Goal: Transaction & Acquisition: Purchase product/service

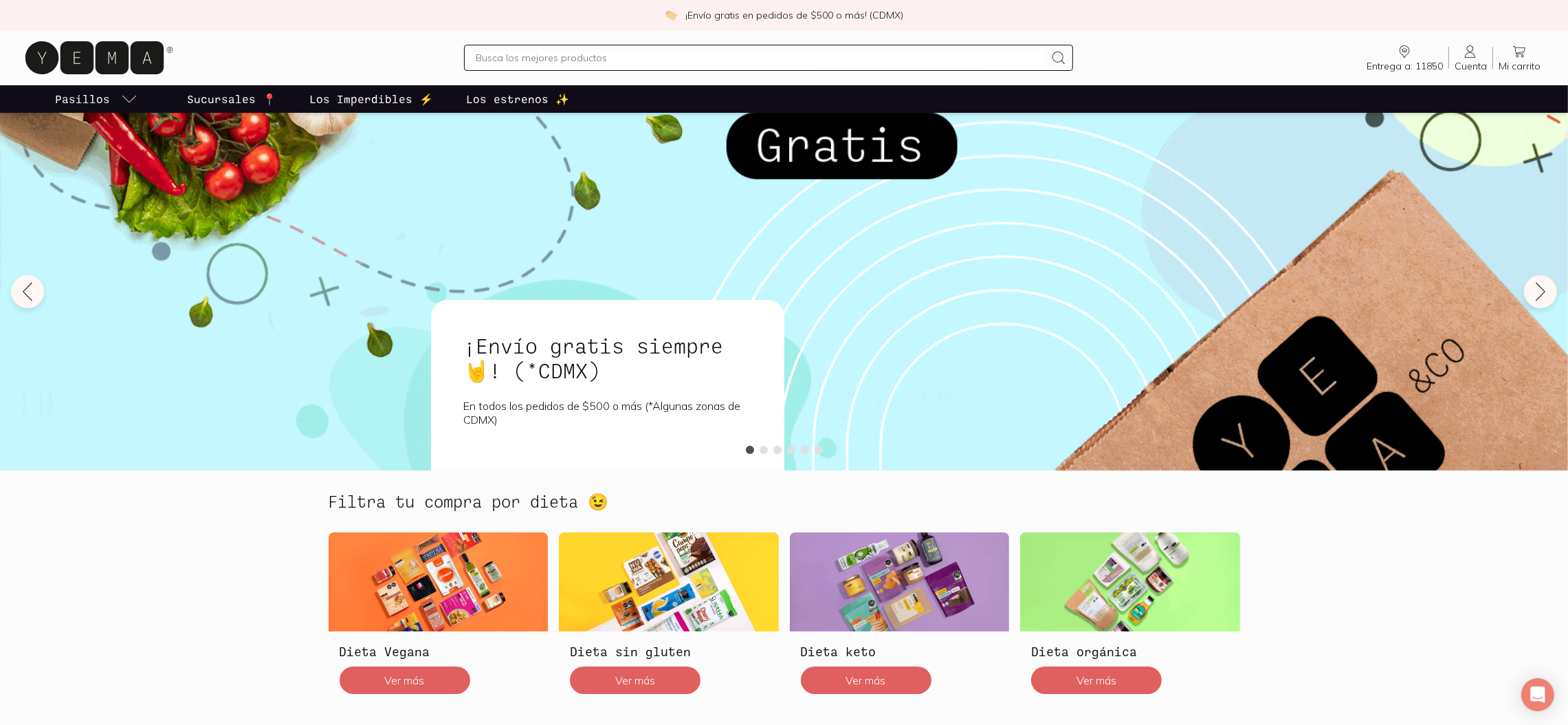
click at [1026, 56] on input "text" at bounding box center [761, 57] width 570 height 16
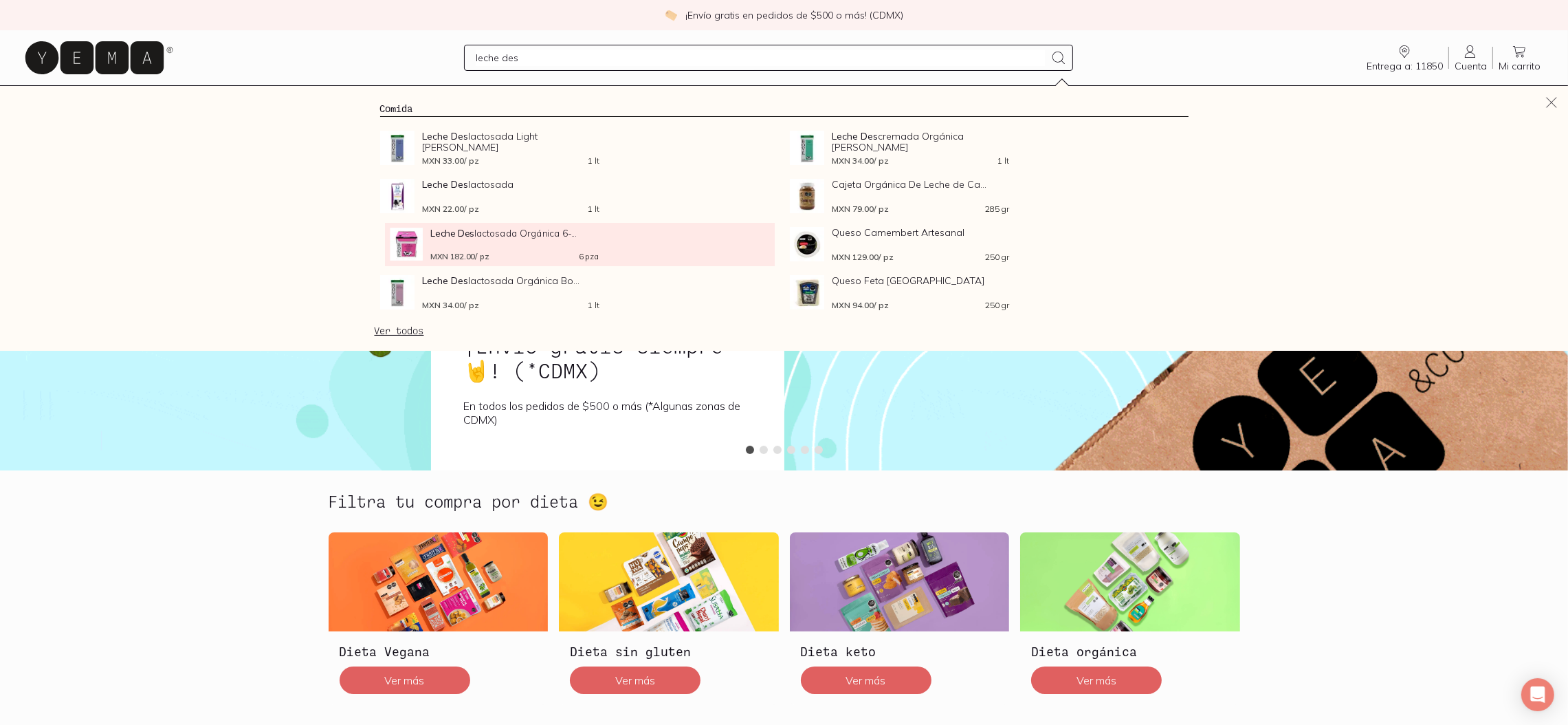
type input "leche des"
click at [459, 245] on div "Leche Des lactosada Orgánica 6-... MXN 182.00 / pz 6 pza" at bounding box center [515, 244] width 168 height 33
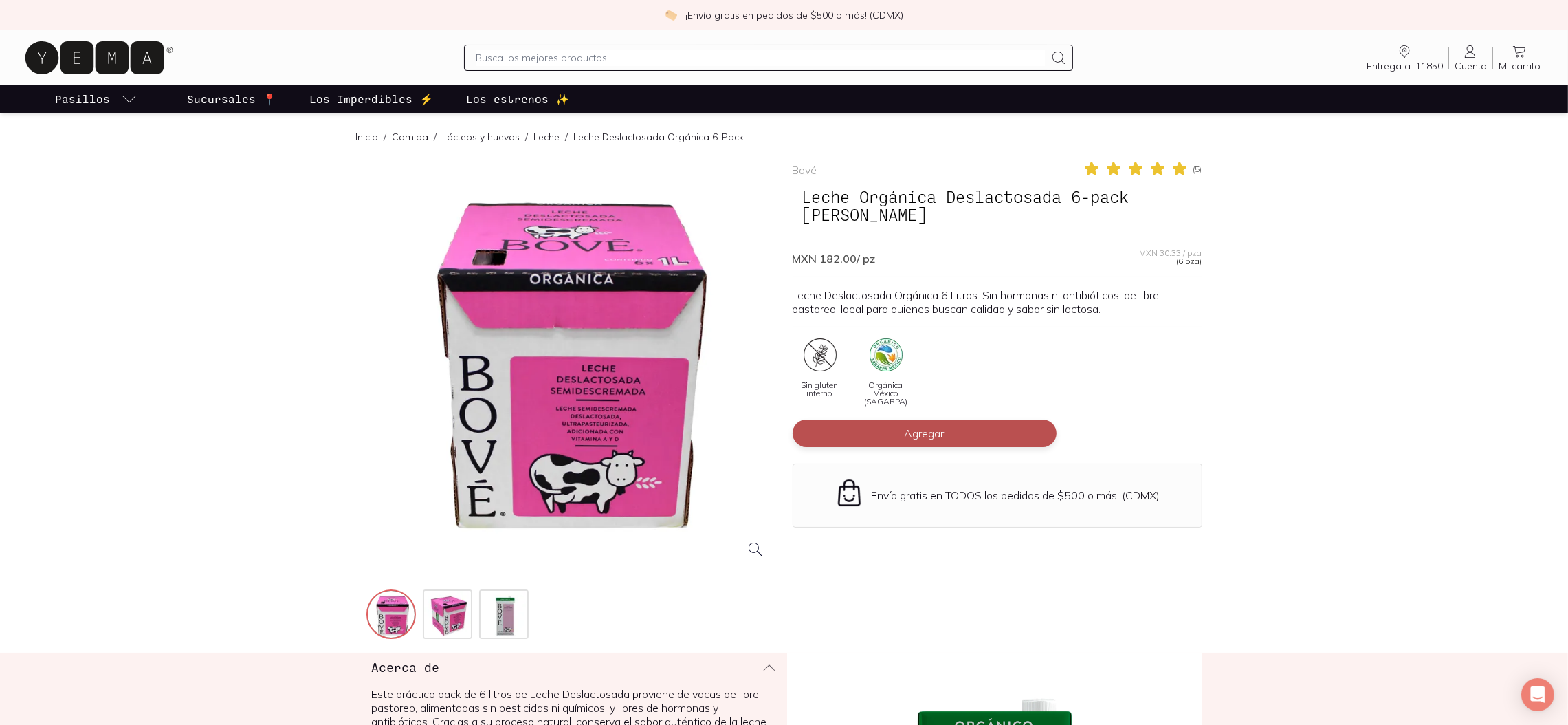
click at [915, 427] on span "Agregar" at bounding box center [925, 434] width 40 height 14
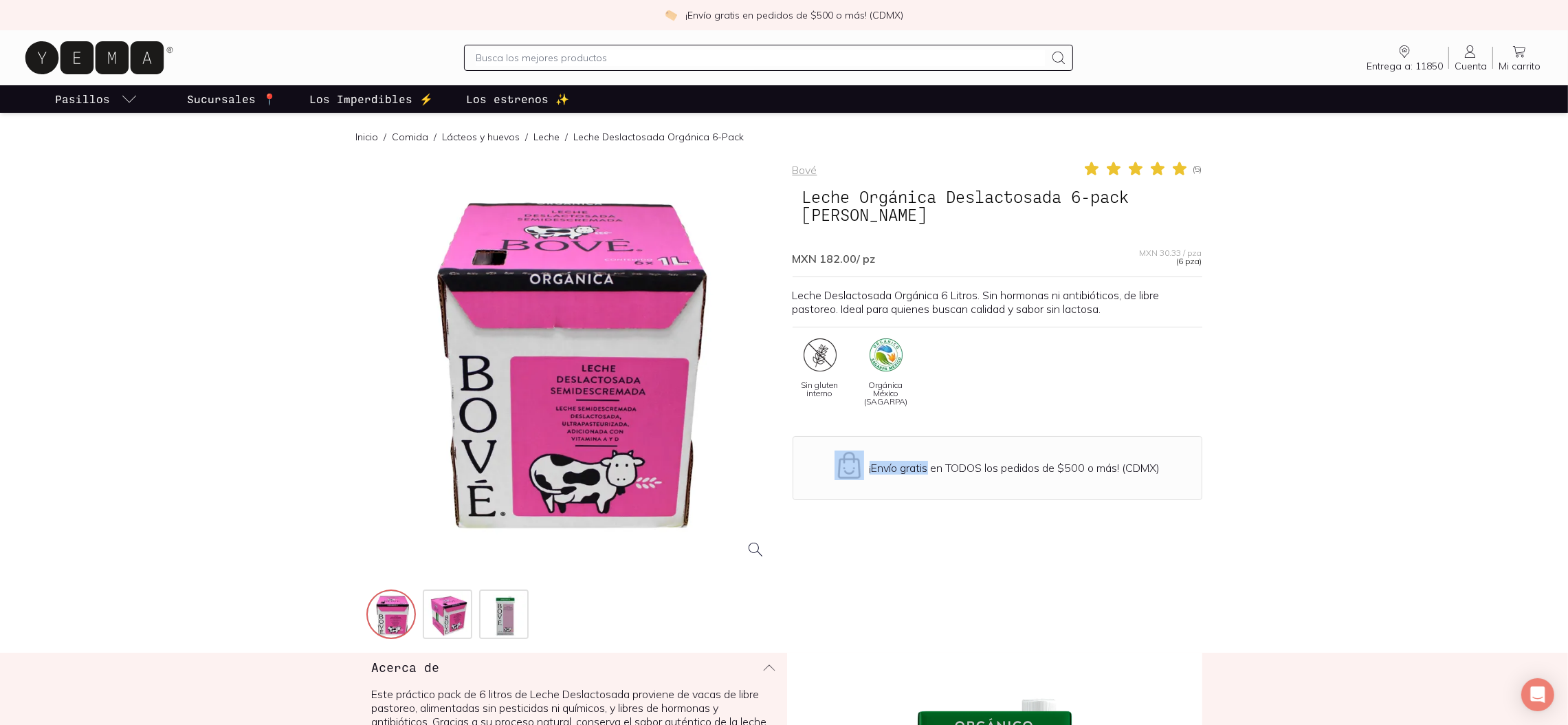
click at [915, 416] on div "[PERSON_NAME] ( 5 ) Leche Orgánica Deslactosada 6-pack [PERSON_NAME] MXN 182.00…" at bounding box center [998, 400] width 410 height 482
click at [782, 63] on input "text" at bounding box center [761, 57] width 570 height 16
type input "trucha"
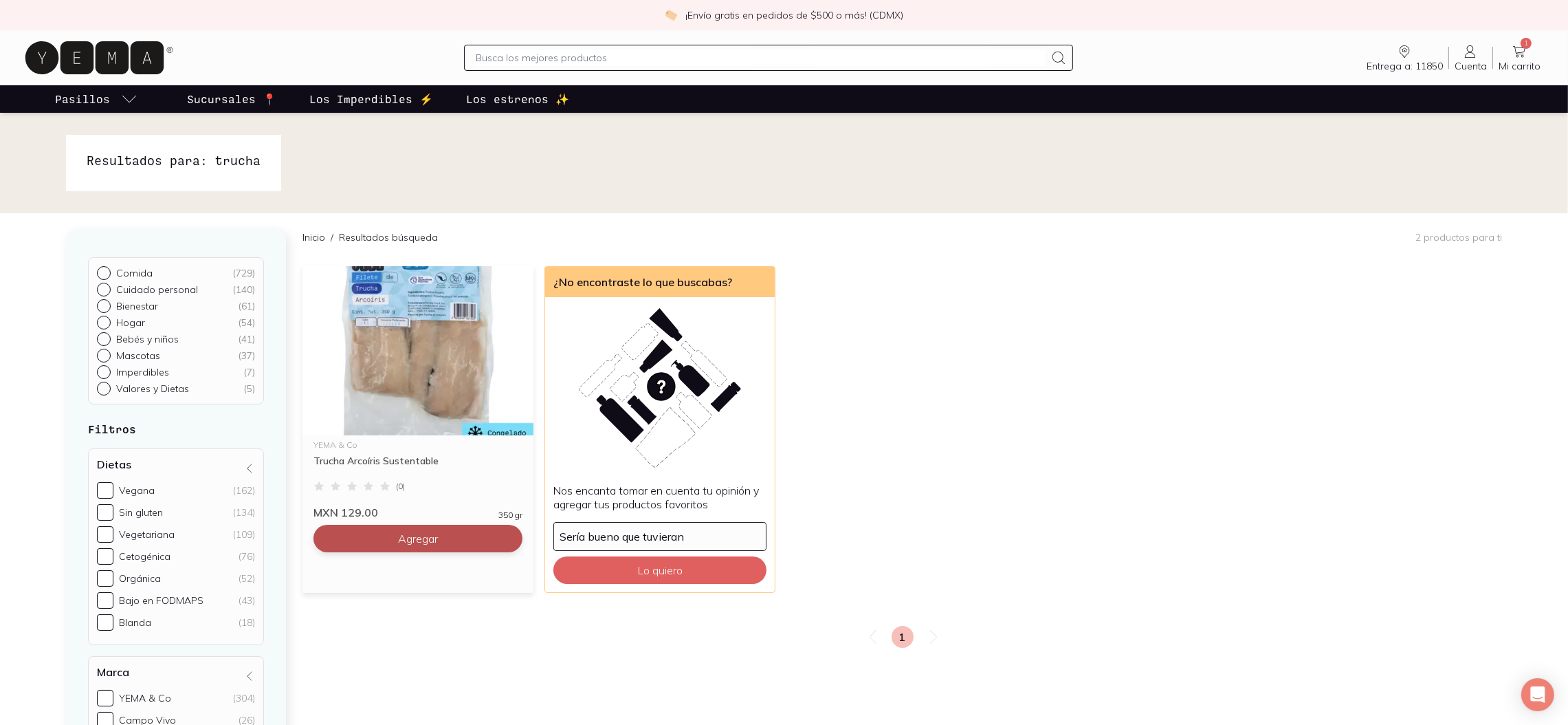
click at [350, 544] on button "Agregar" at bounding box center [418, 539] width 209 height 28
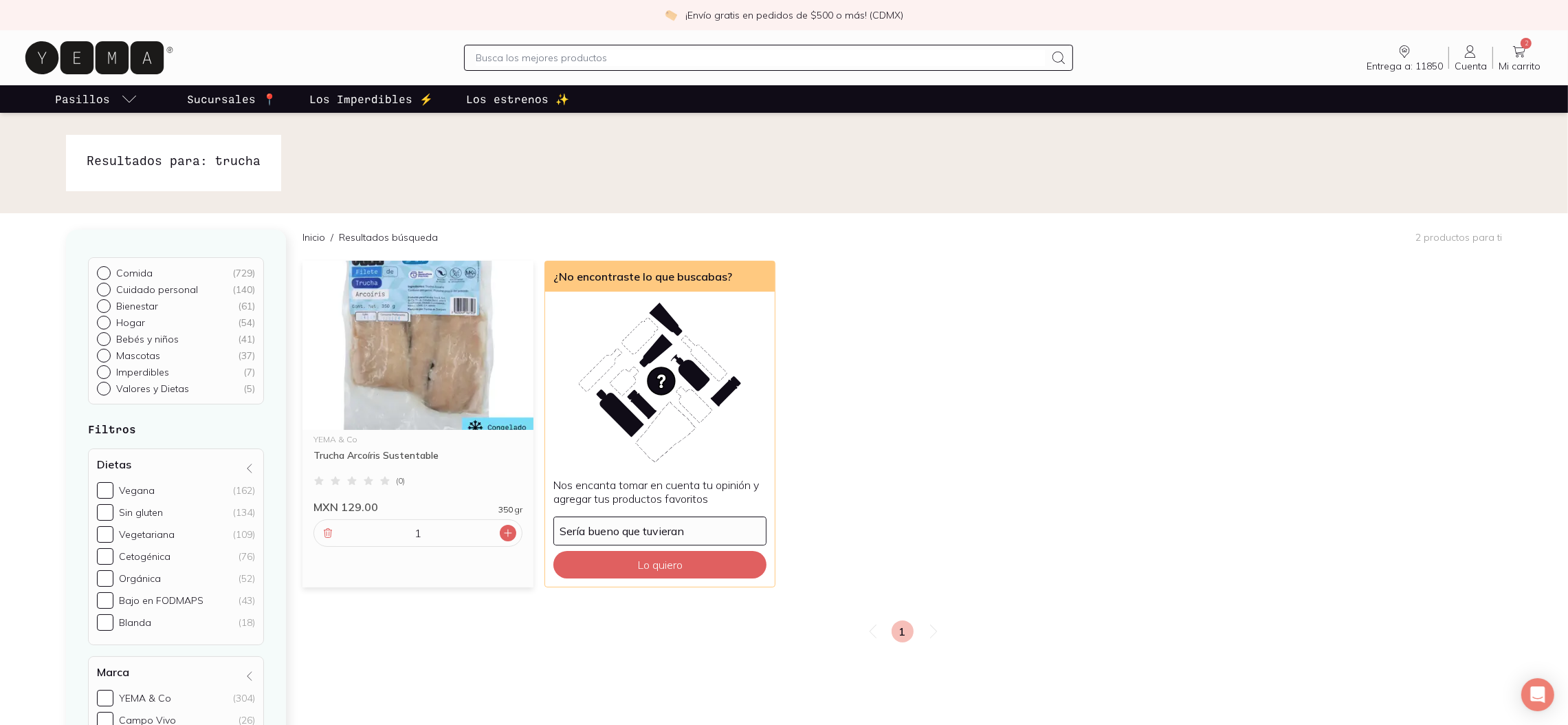
click at [505, 528] on icon at bounding box center [508, 533] width 11 height 11
type input "2"
click at [1530, 51] on link "3 Mi carrito Carrito" at bounding box center [1520, 57] width 53 height 29
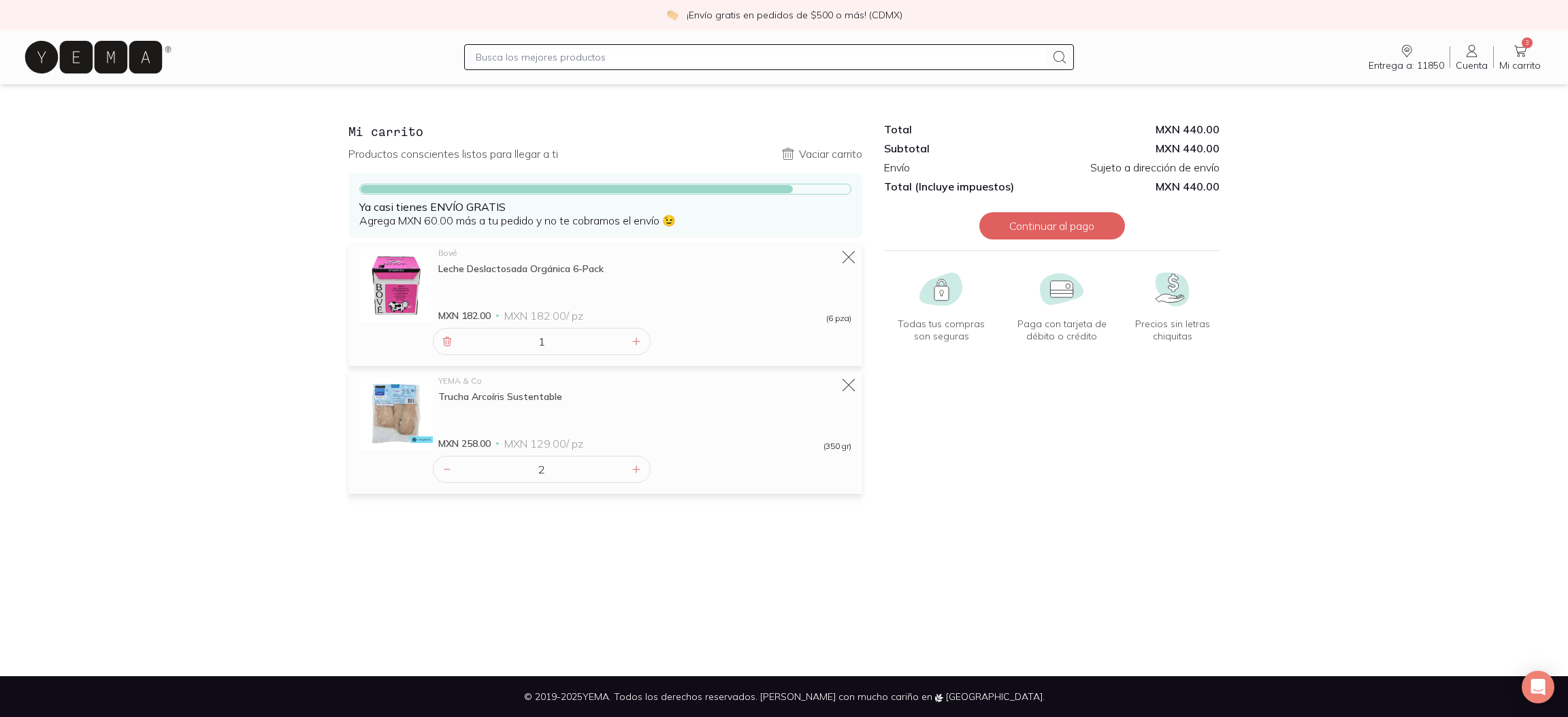
click at [81, 51] on icon at bounding box center [93, 57] width 137 height 33
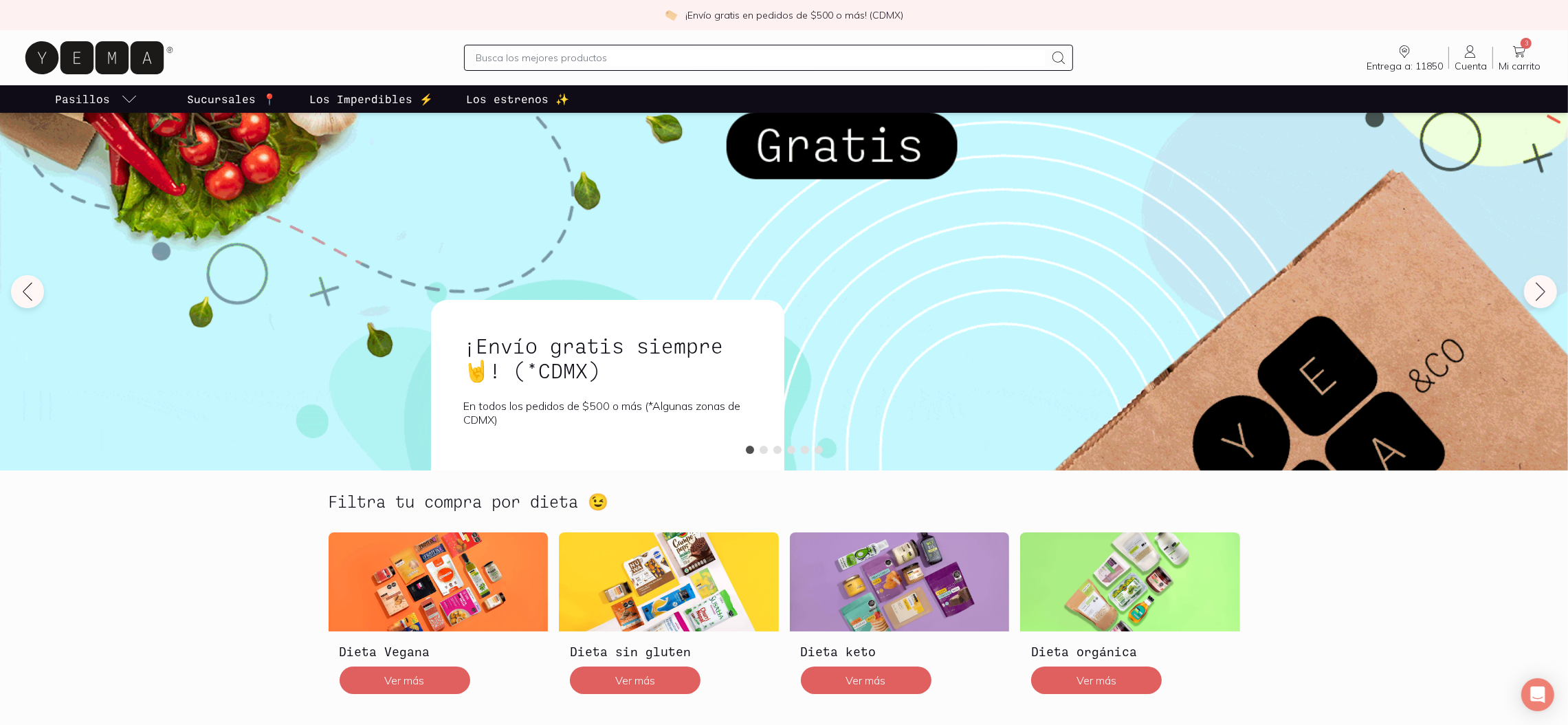
click at [663, 49] on input "text" at bounding box center [761, 57] width 570 height 16
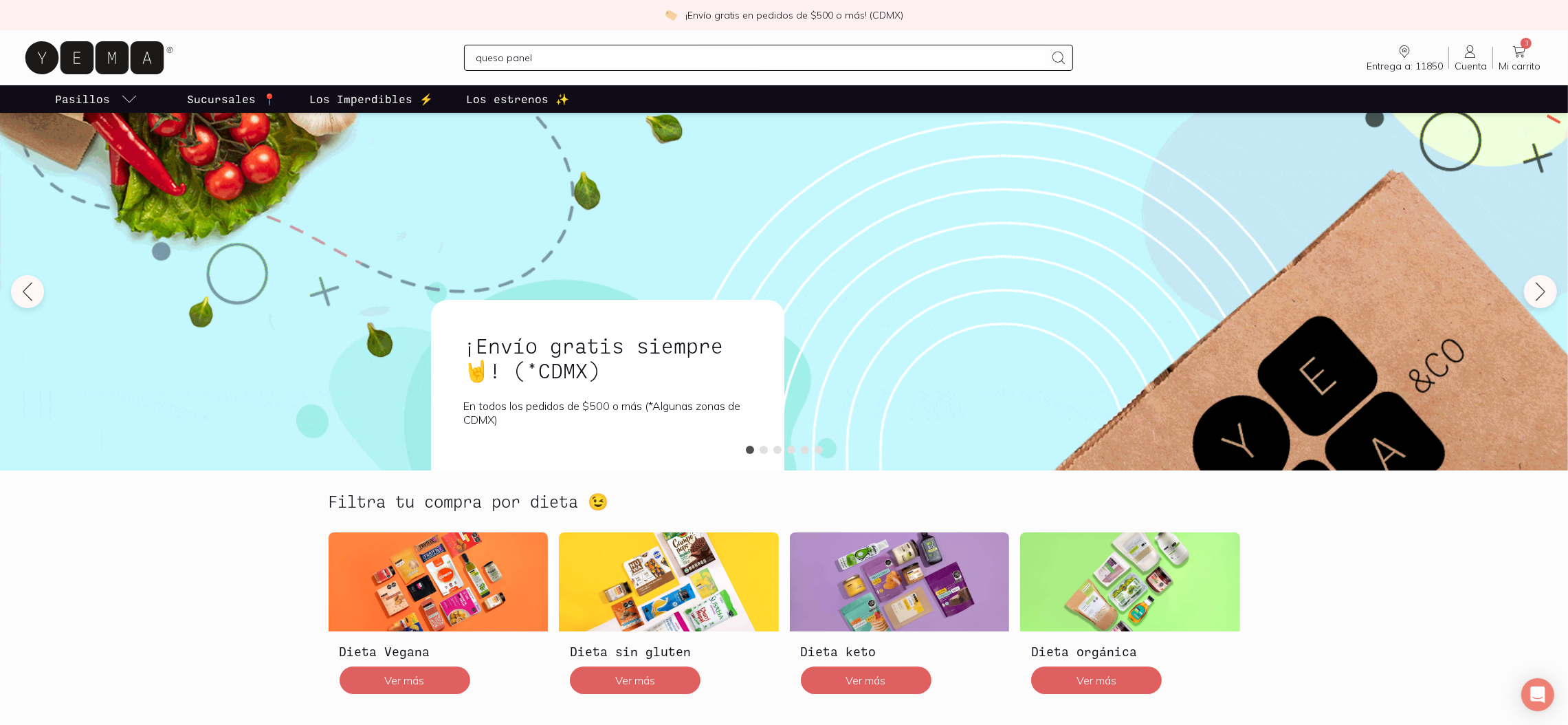
type input "queso panela"
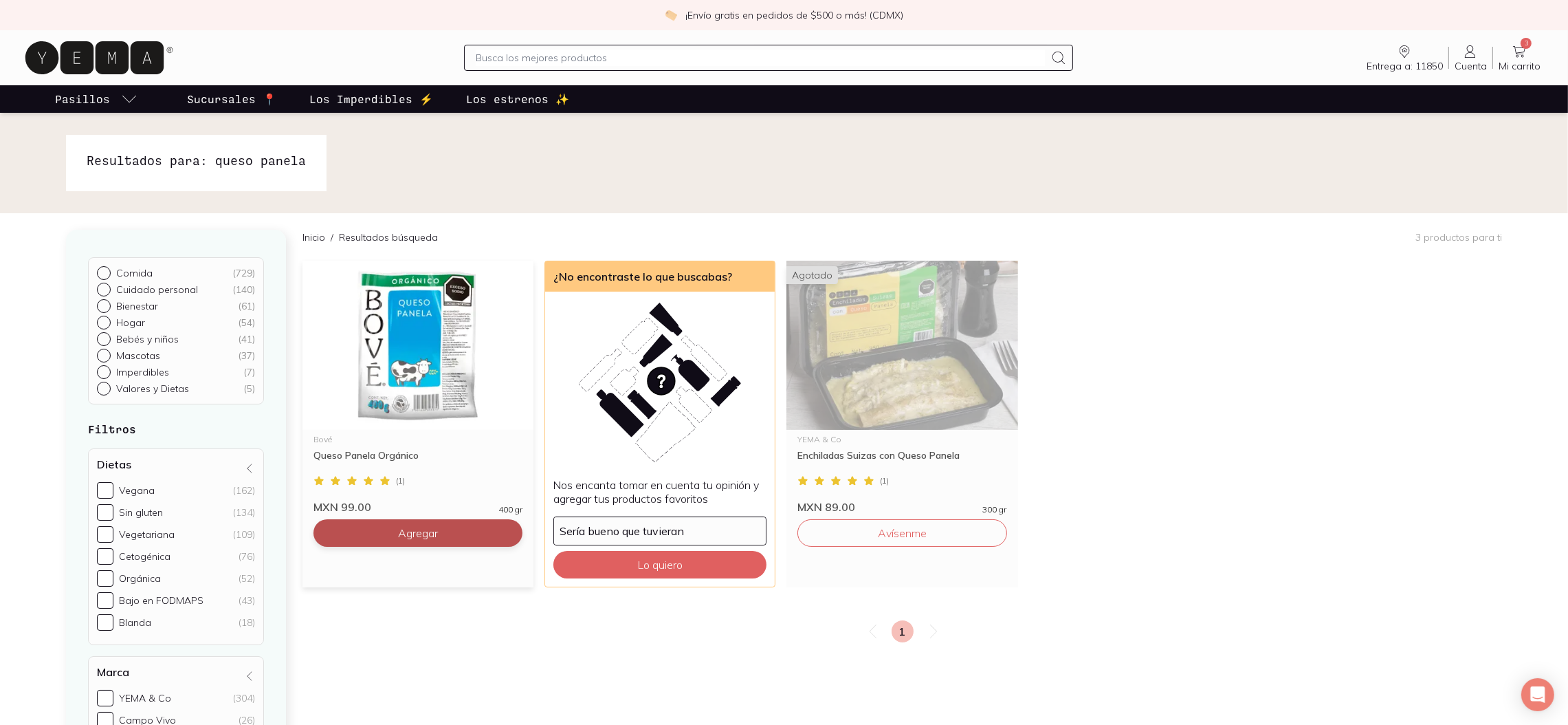
click at [377, 528] on button "Agregar" at bounding box center [418, 533] width 209 height 28
click at [80, 64] on icon at bounding box center [94, 57] width 138 height 33
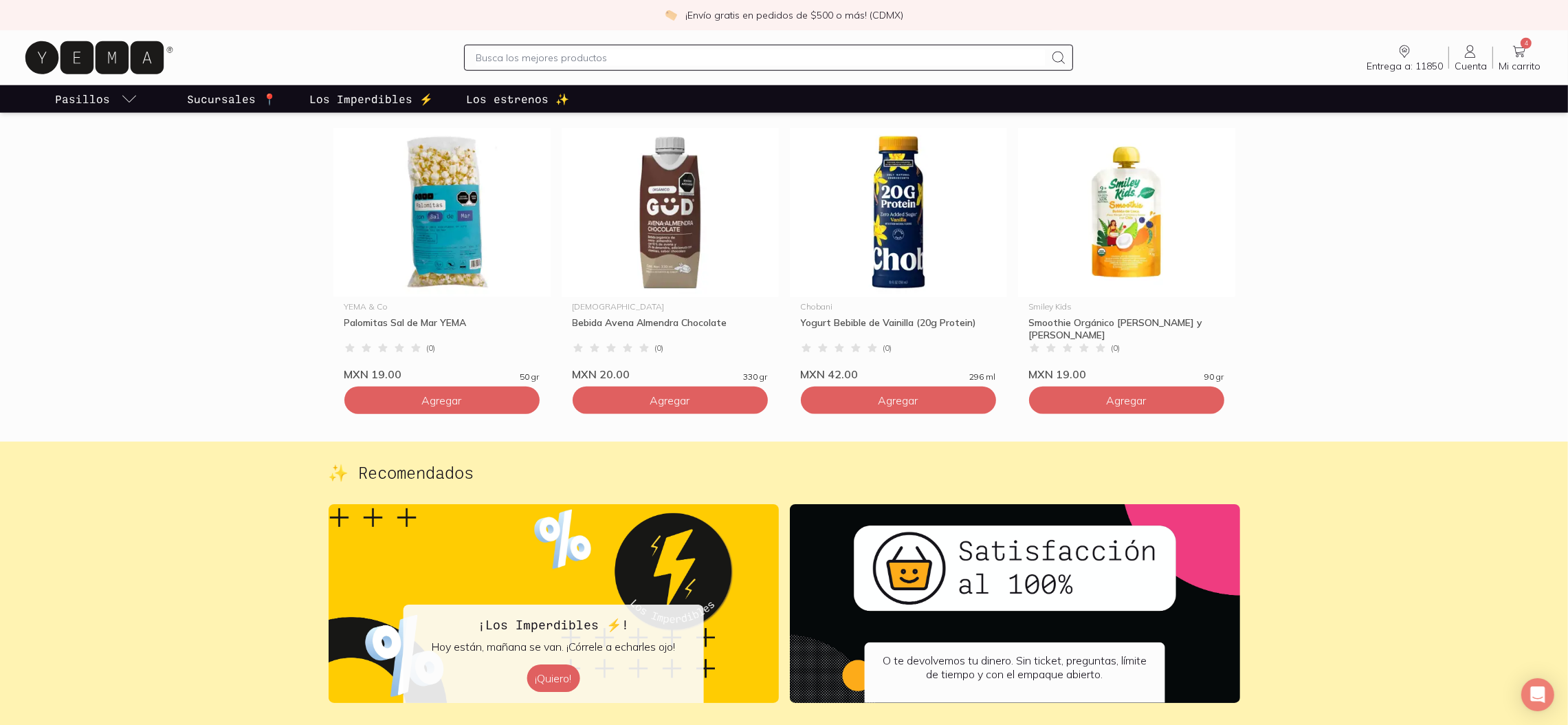
scroll to position [2029, 0]
click at [527, 97] on p "Los estrenos ✨" at bounding box center [517, 98] width 103 height 16
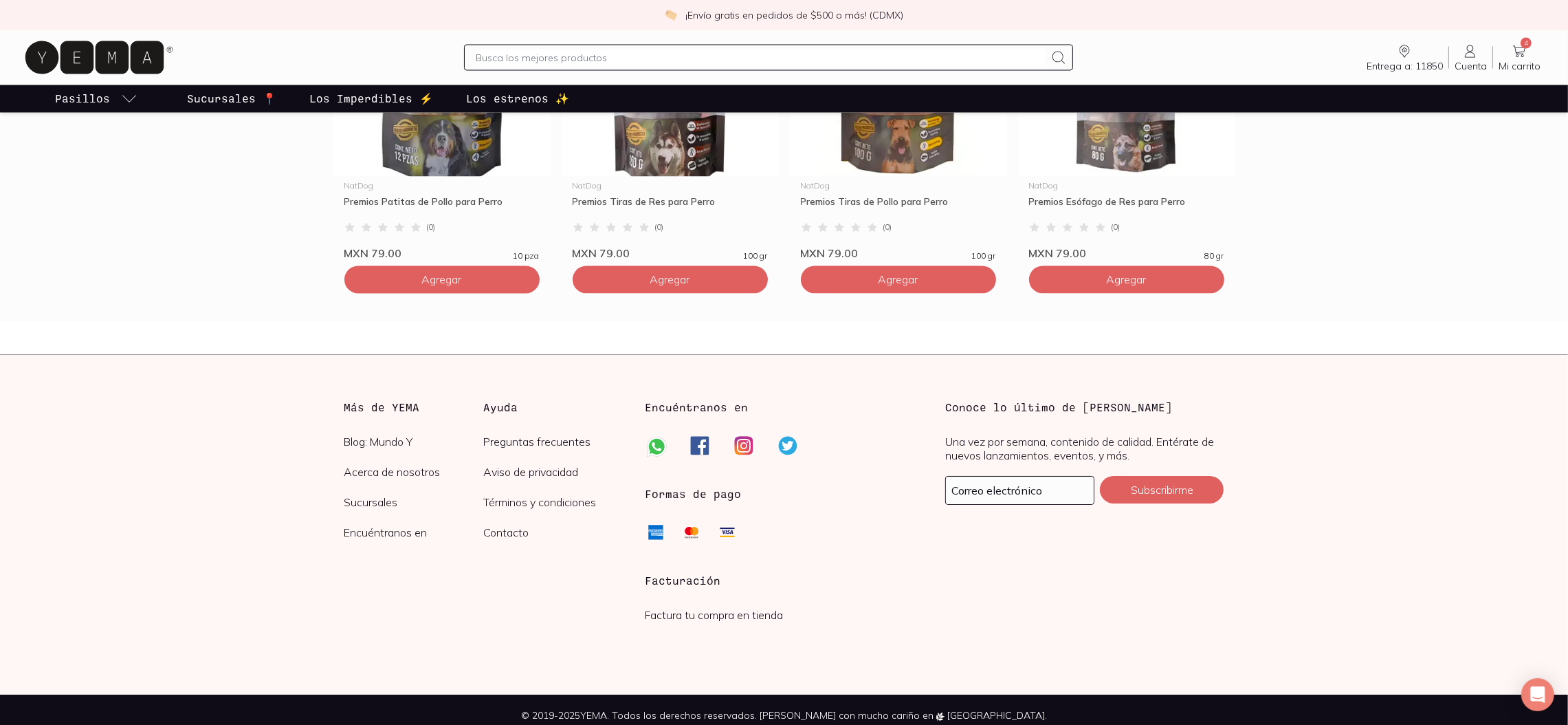
scroll to position [3847, 0]
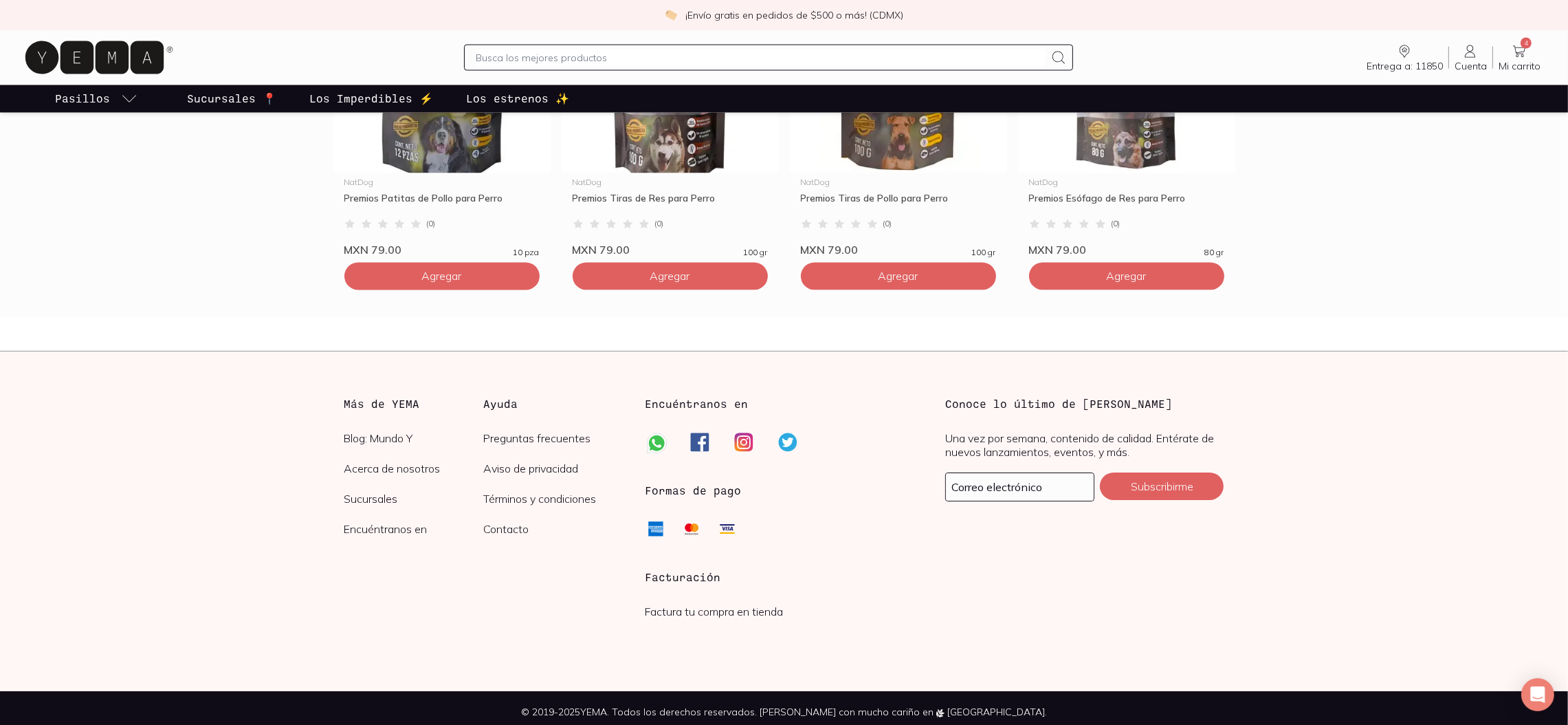
click at [202, 109] on link "Sucursales 📍" at bounding box center [231, 99] width 95 height 28
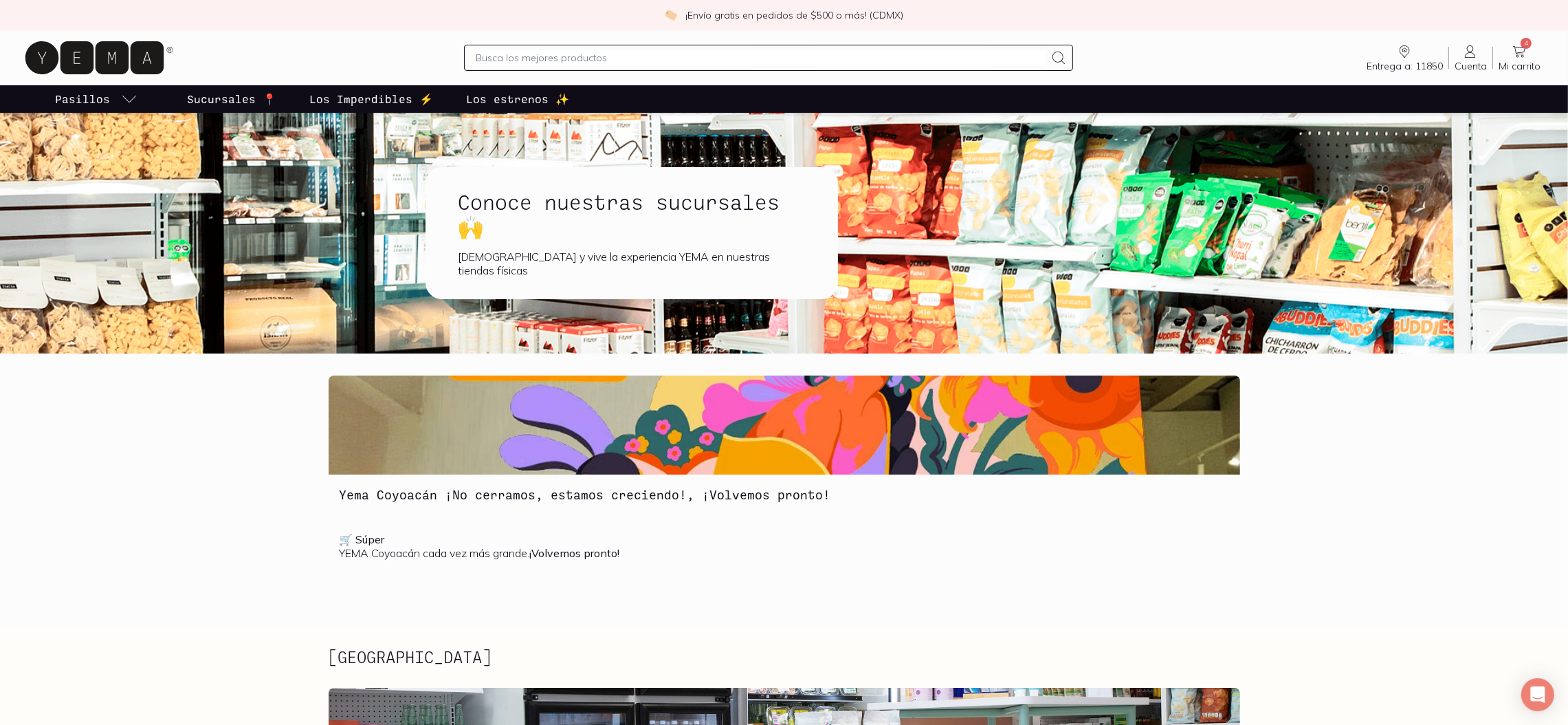
click at [340, 100] on p "Los Imperdibles ⚡️" at bounding box center [371, 98] width 124 height 16
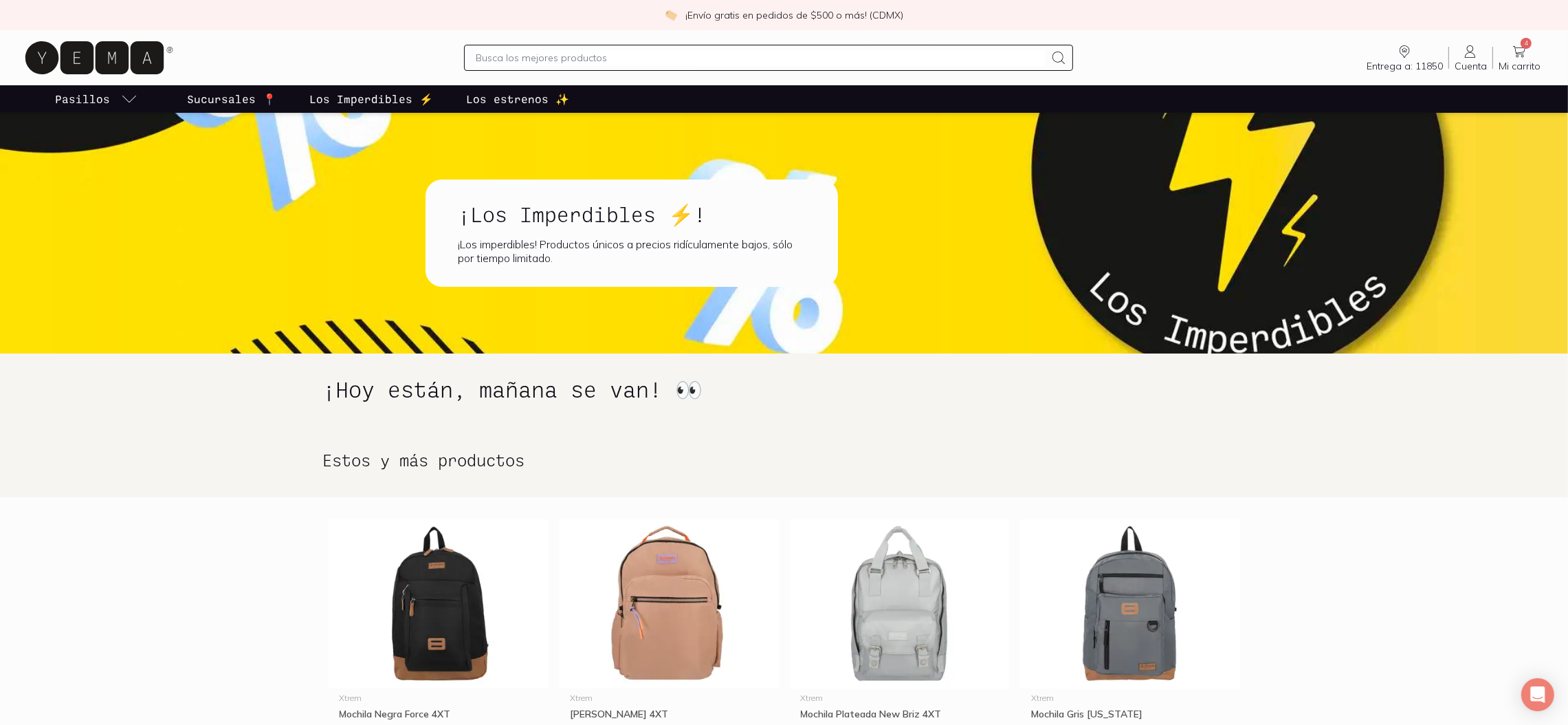
click at [729, 56] on input "text" at bounding box center [761, 57] width 570 height 16
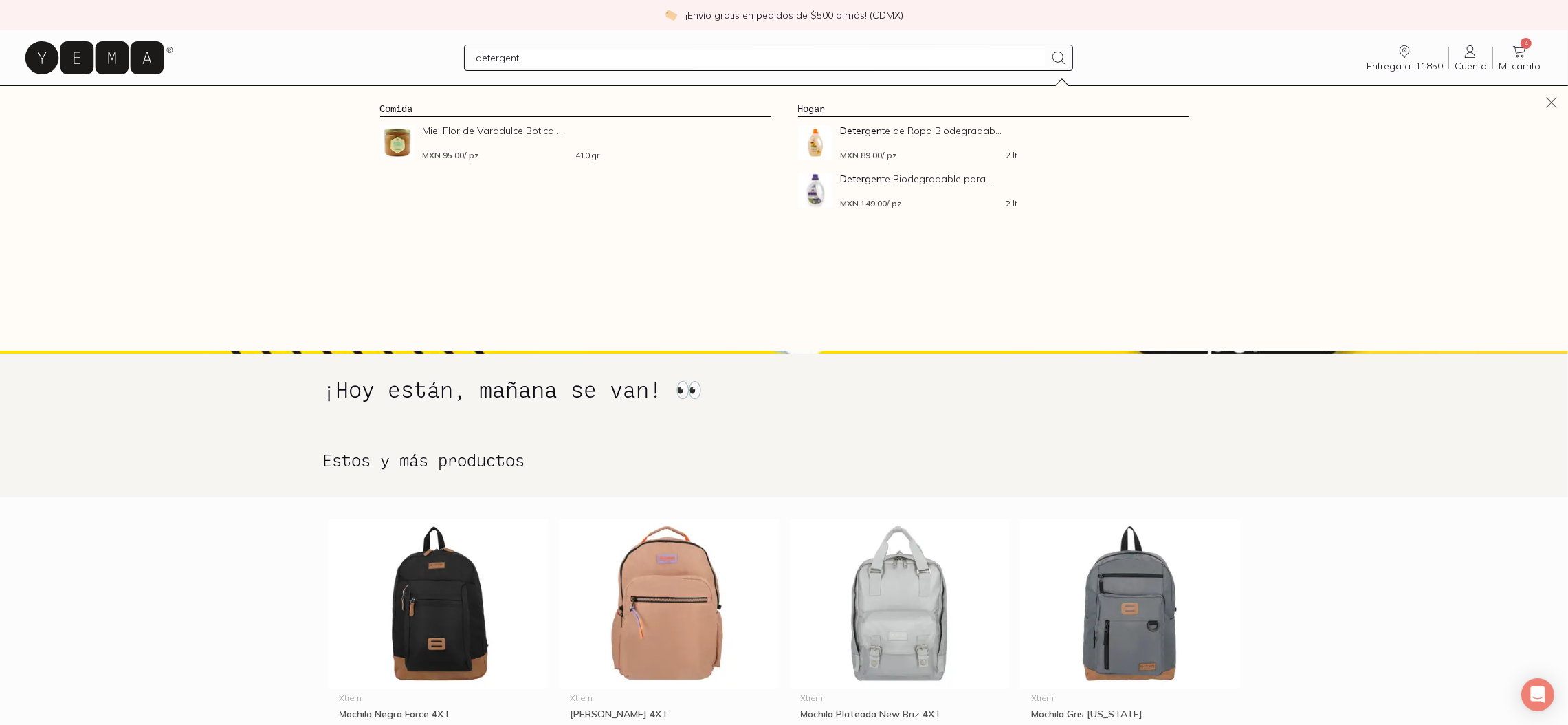
type input "detergente"
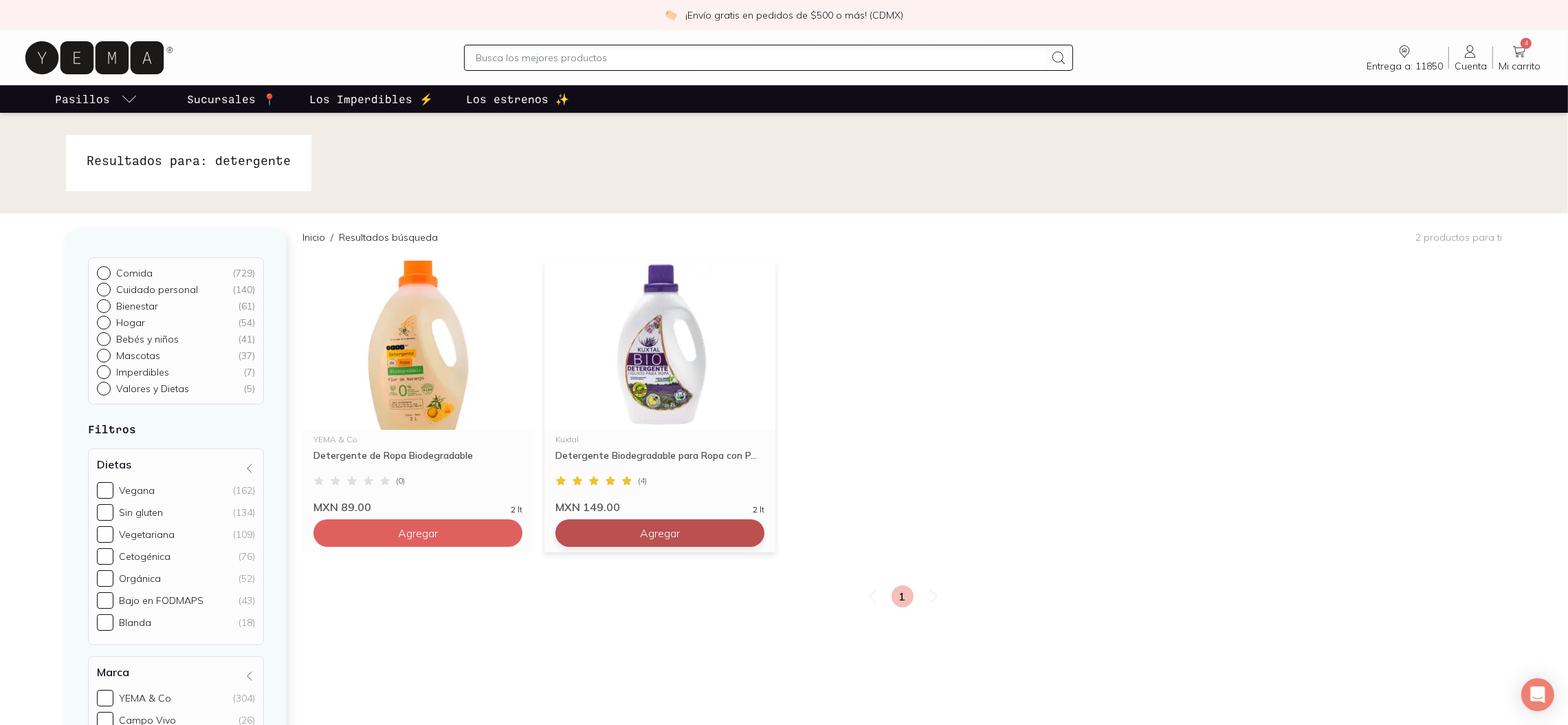
click at [438, 534] on span "Agregar" at bounding box center [418, 533] width 40 height 14
click at [1504, 64] on span "Mi carrito" at bounding box center [1520, 66] width 42 height 12
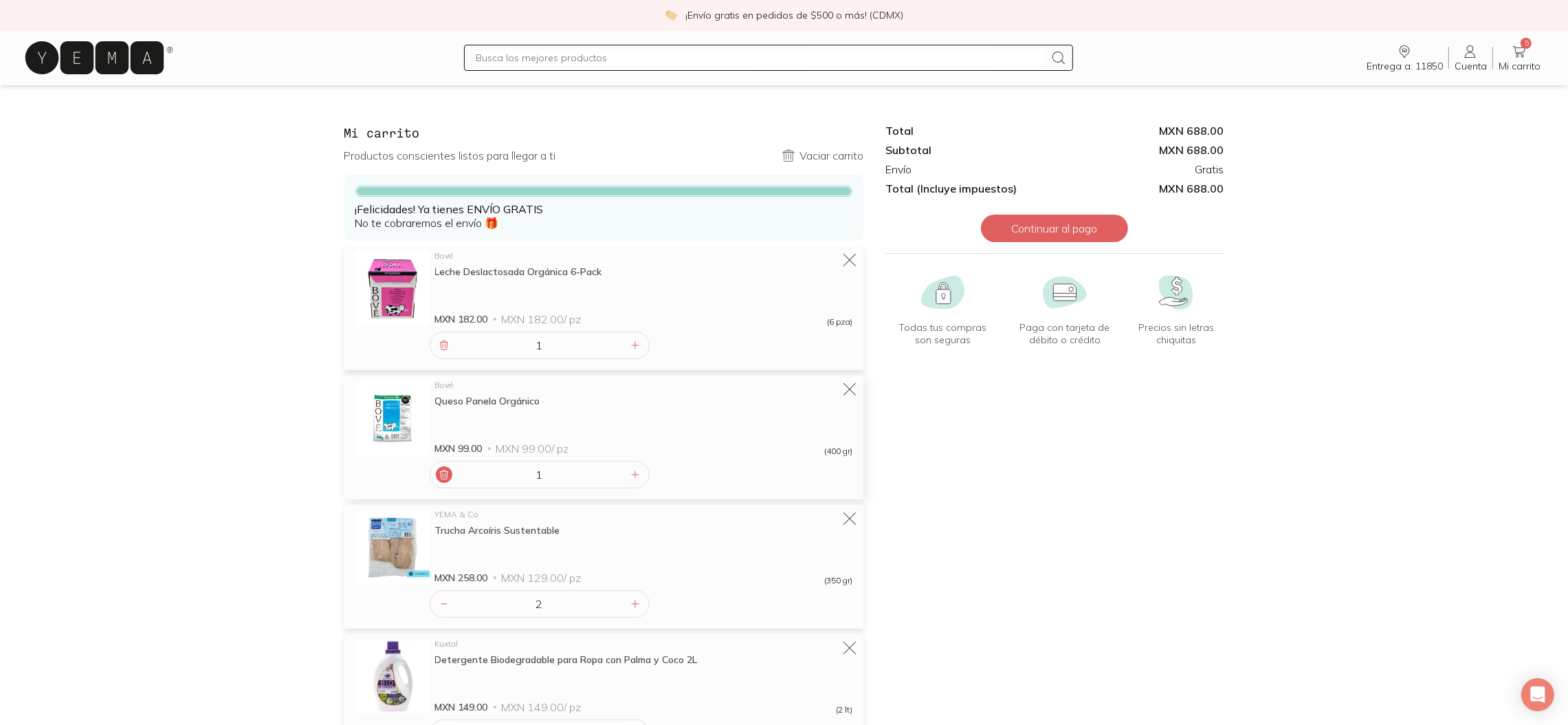
click at [444, 480] on icon at bounding box center [444, 475] width 11 height 11
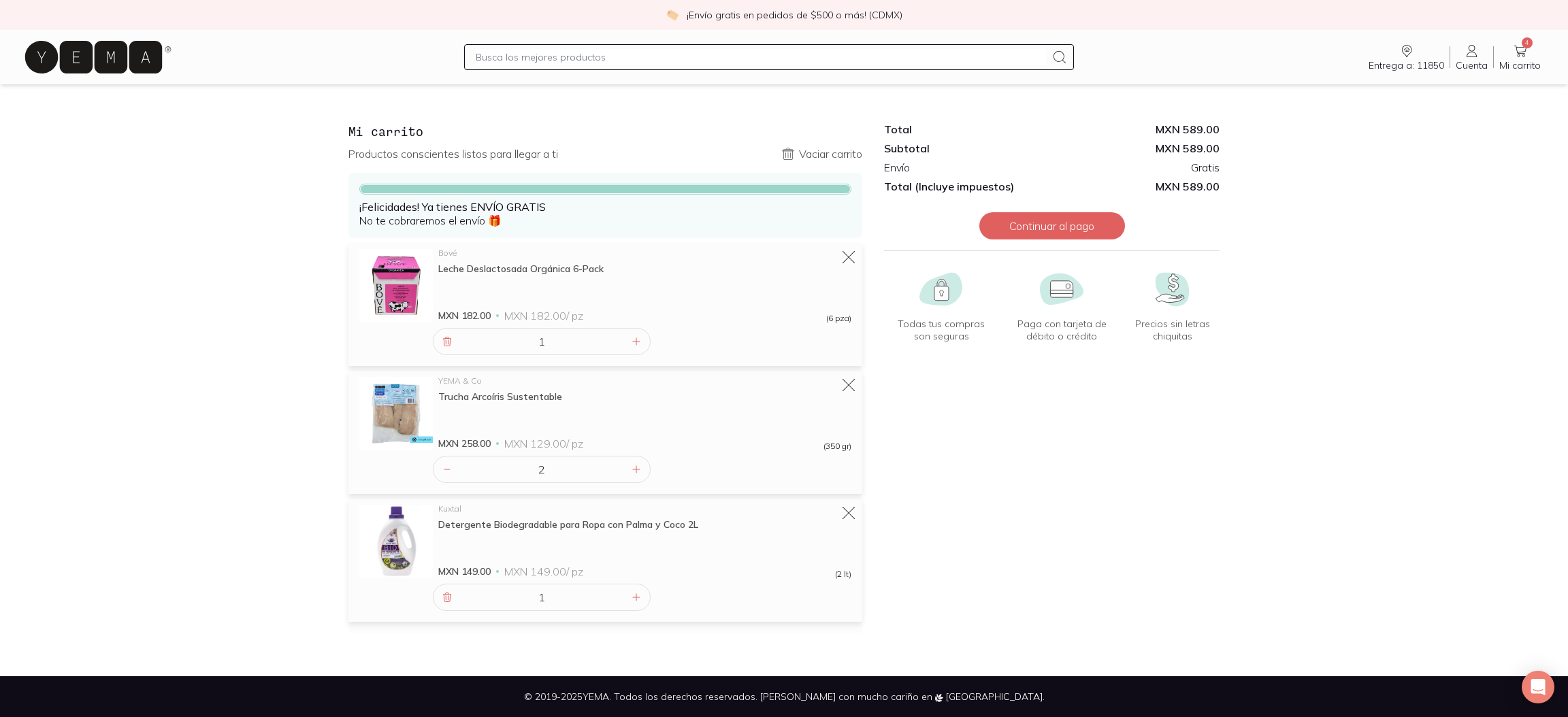
click at [115, 57] on icon at bounding box center [93, 57] width 137 height 33
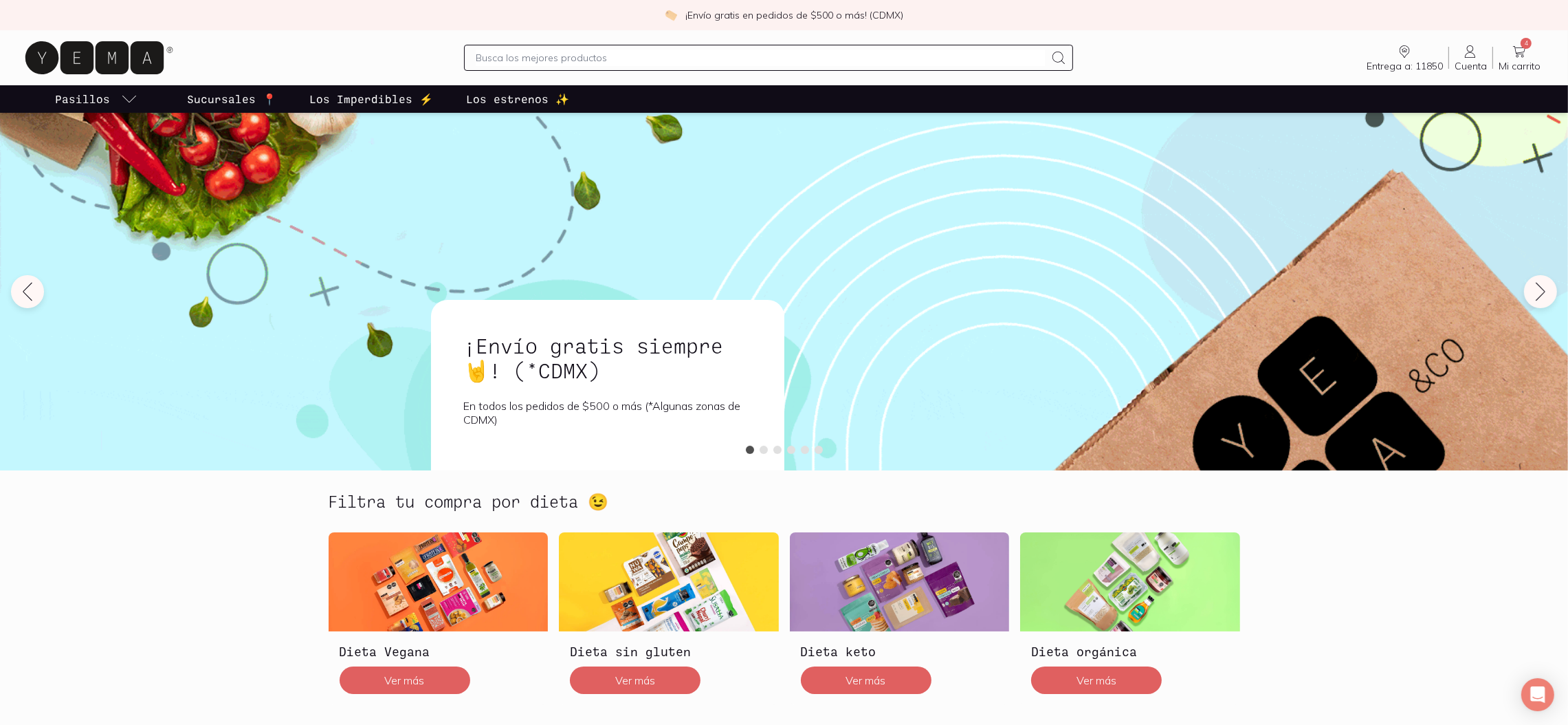
click at [478, 63] on input "text" at bounding box center [761, 57] width 570 height 16
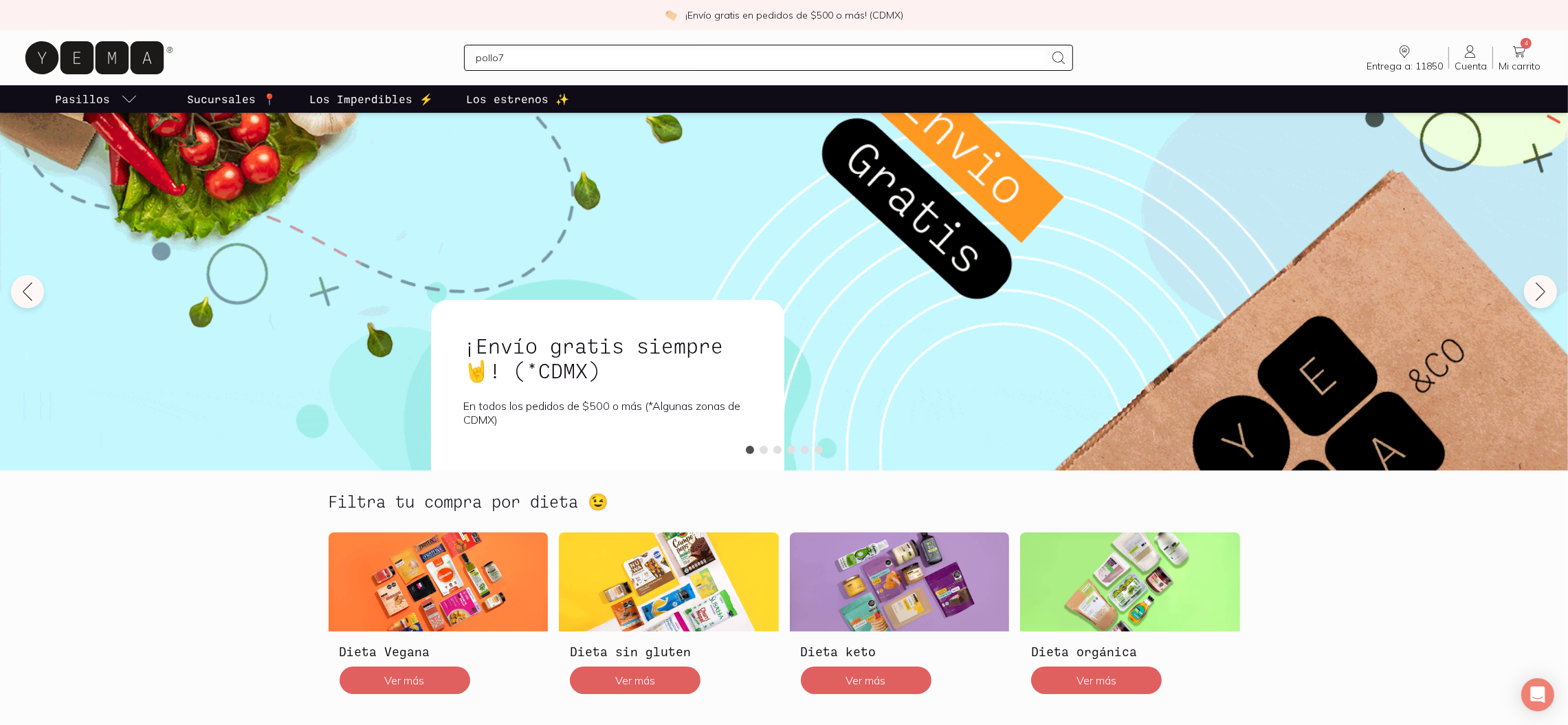
type input "pollo"
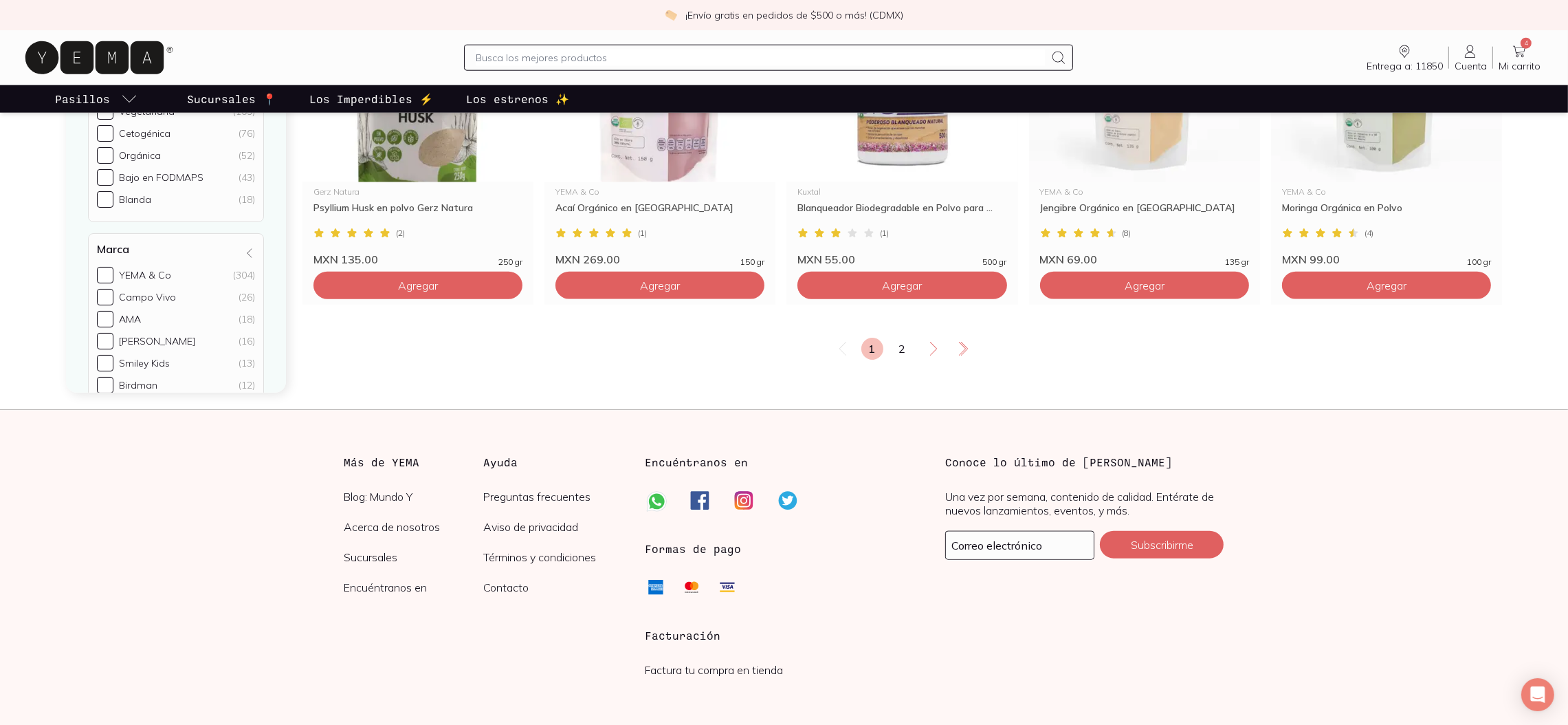
scroll to position [2324, 0]
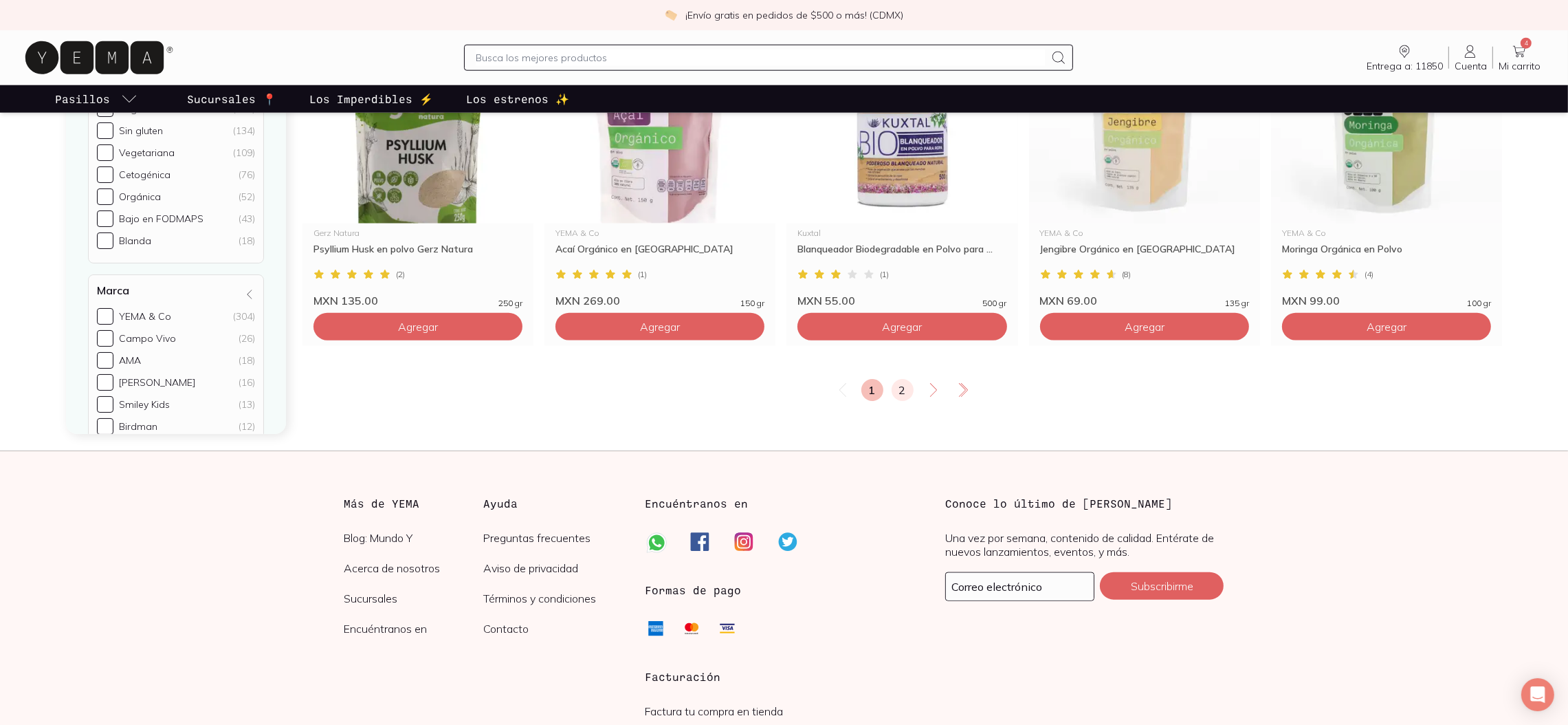
click at [897, 387] on link "2" at bounding box center [903, 390] width 22 height 22
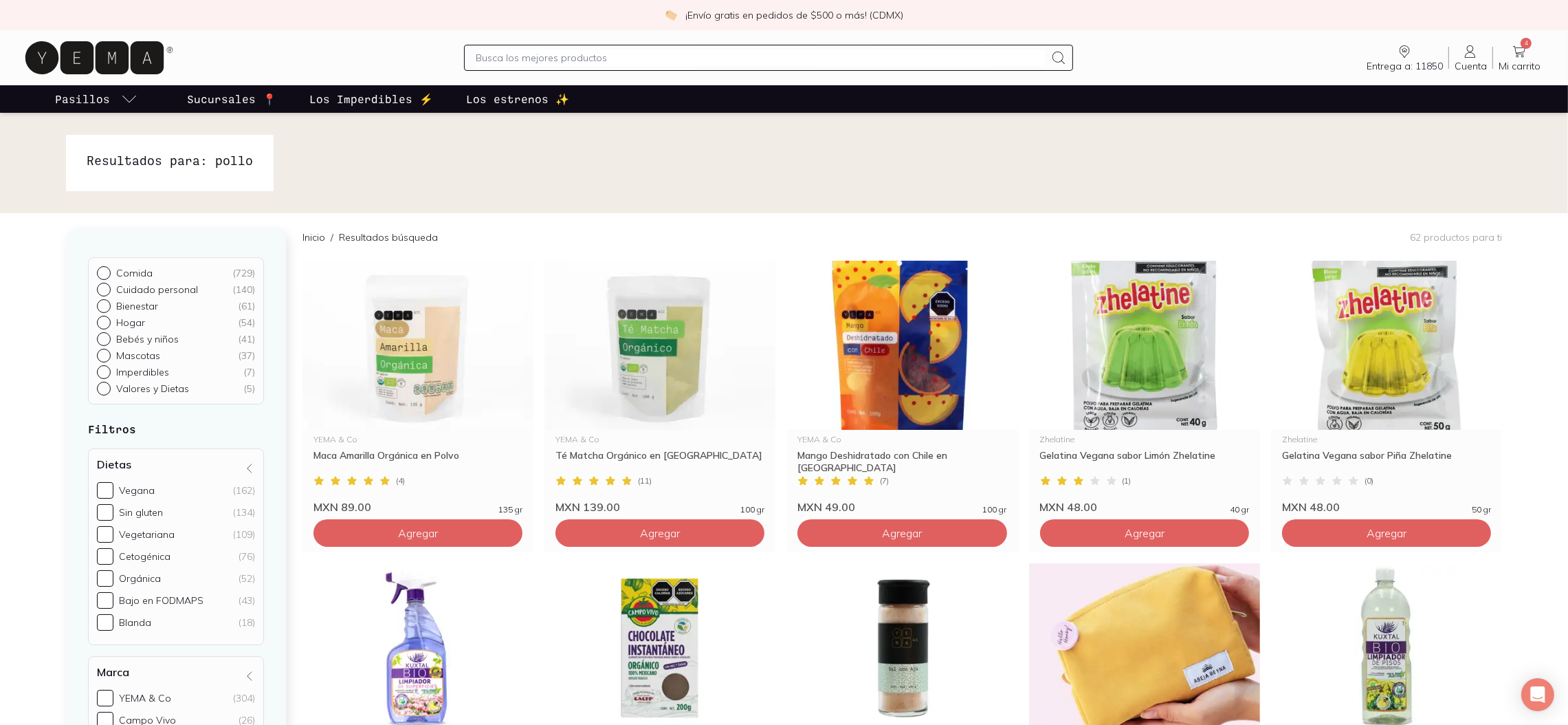
click at [1512, 43] on icon at bounding box center [1519, 51] width 16 height 16
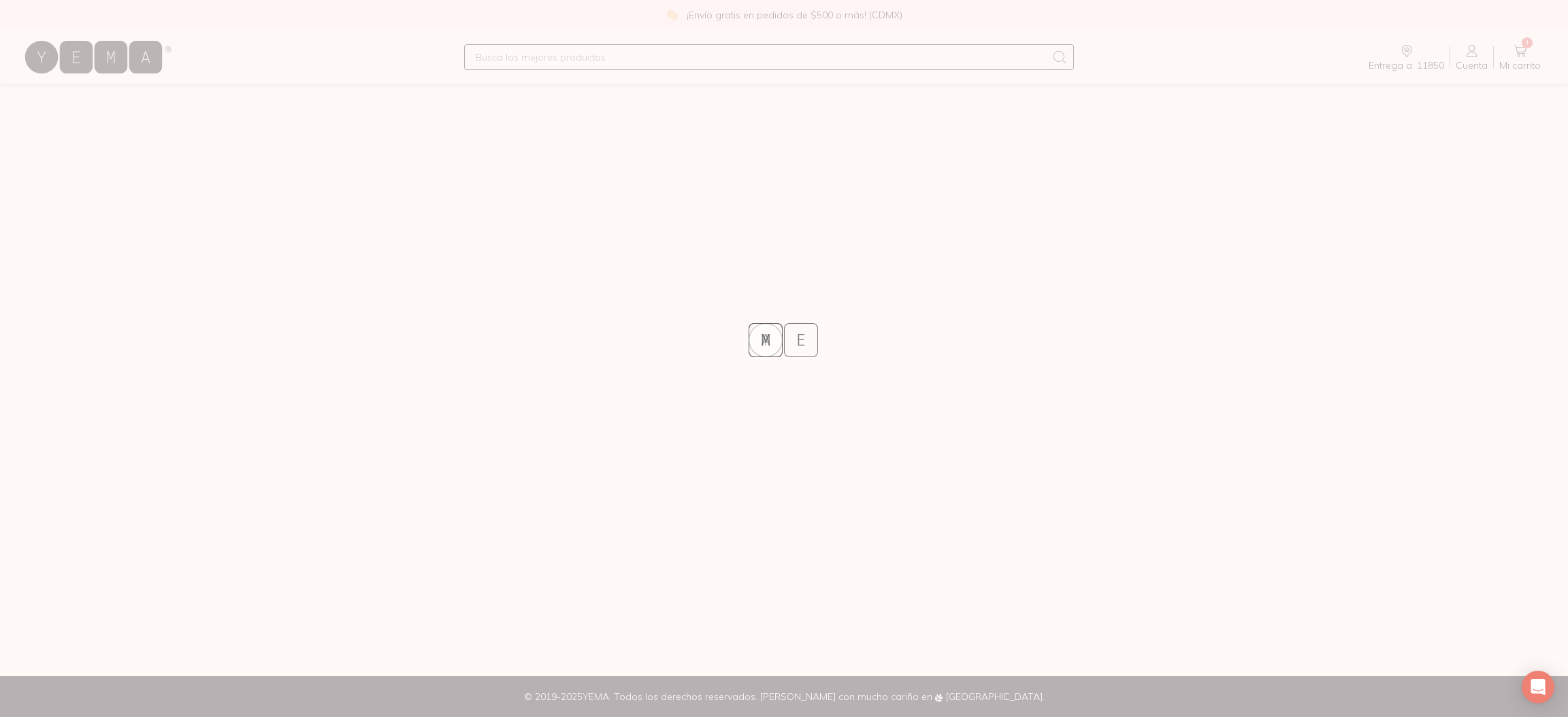
click at [984, 548] on div "Y E A M" at bounding box center [784, 358] width 1568 height 717
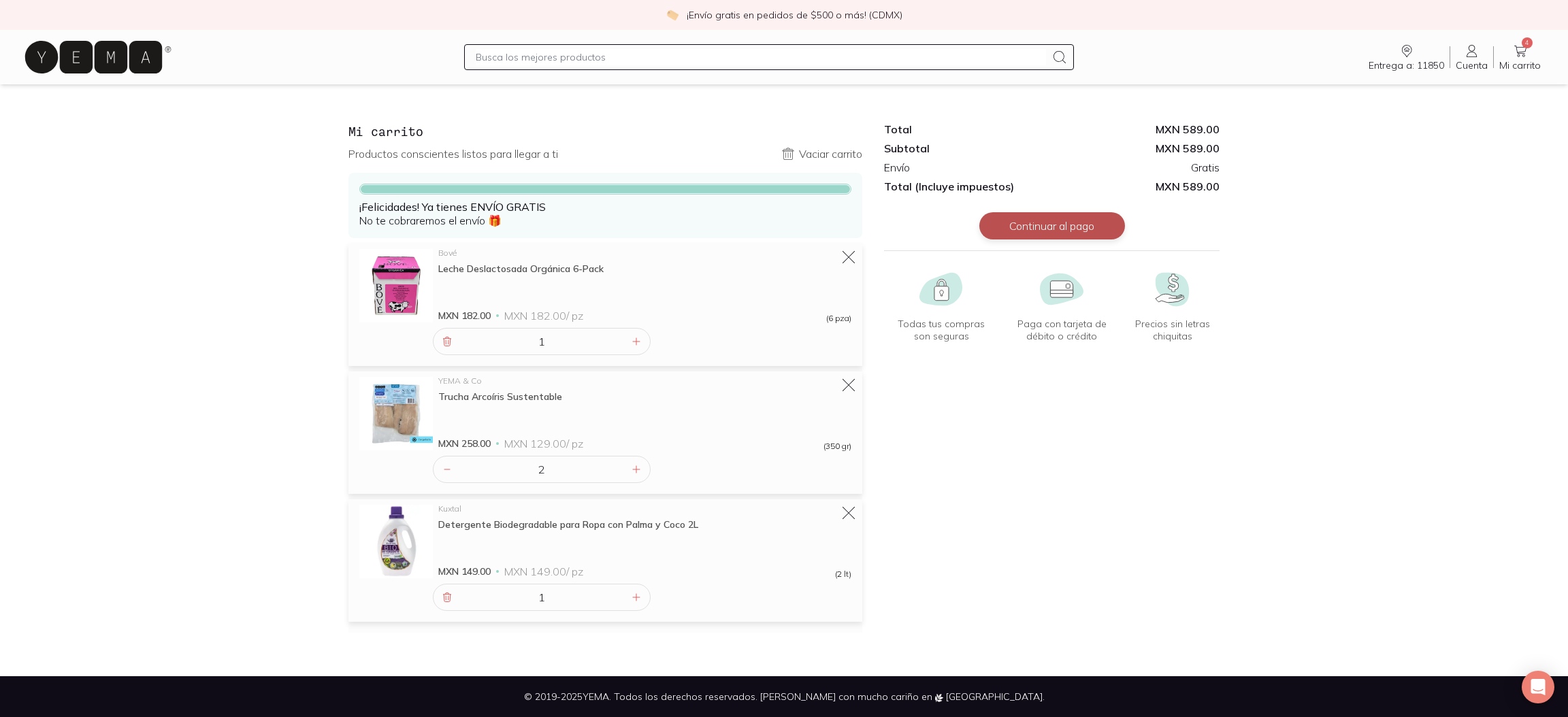
click at [1059, 229] on button "Continuar al pago" at bounding box center [1052, 226] width 145 height 28
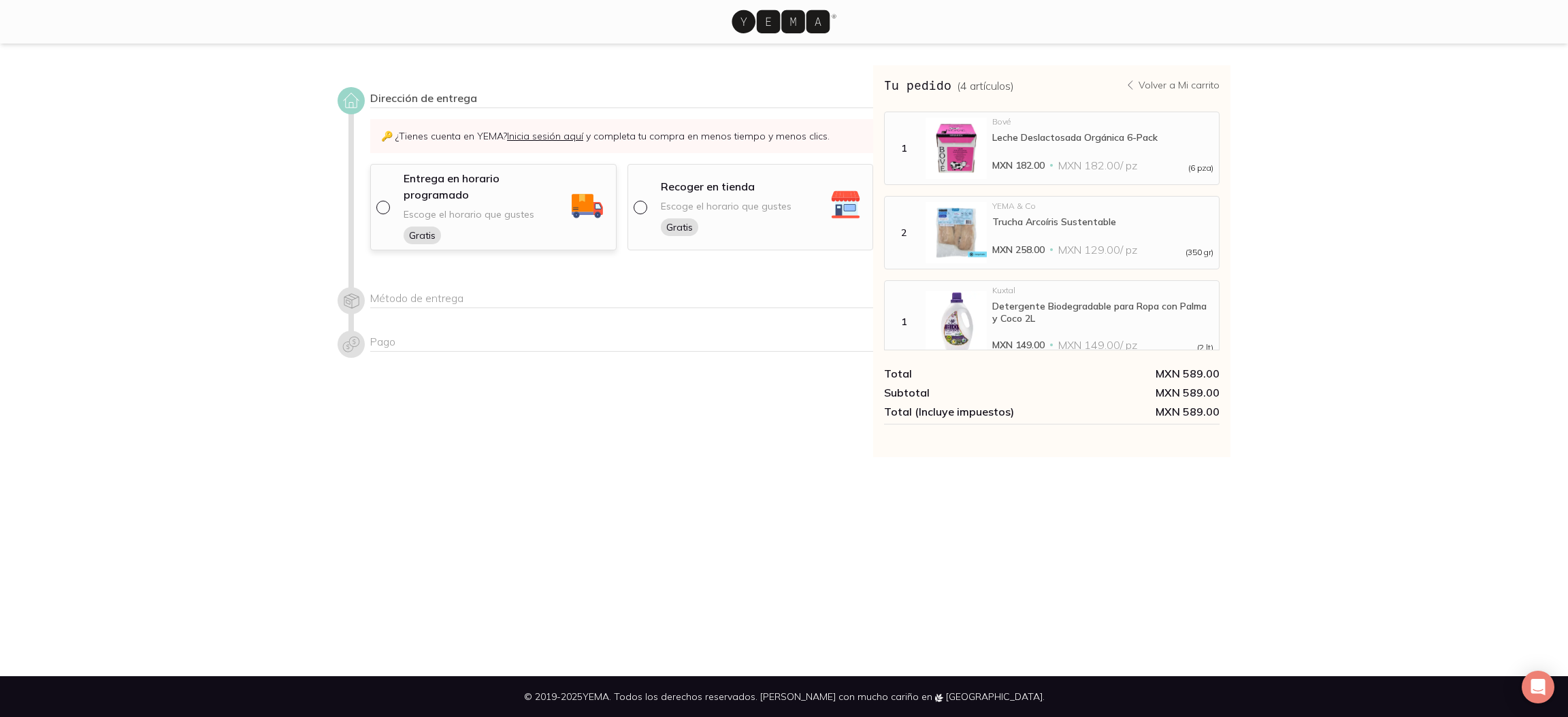
click at [485, 208] on span "Escoge el horario que gustes" at bounding box center [469, 214] width 131 height 13
select select "204"
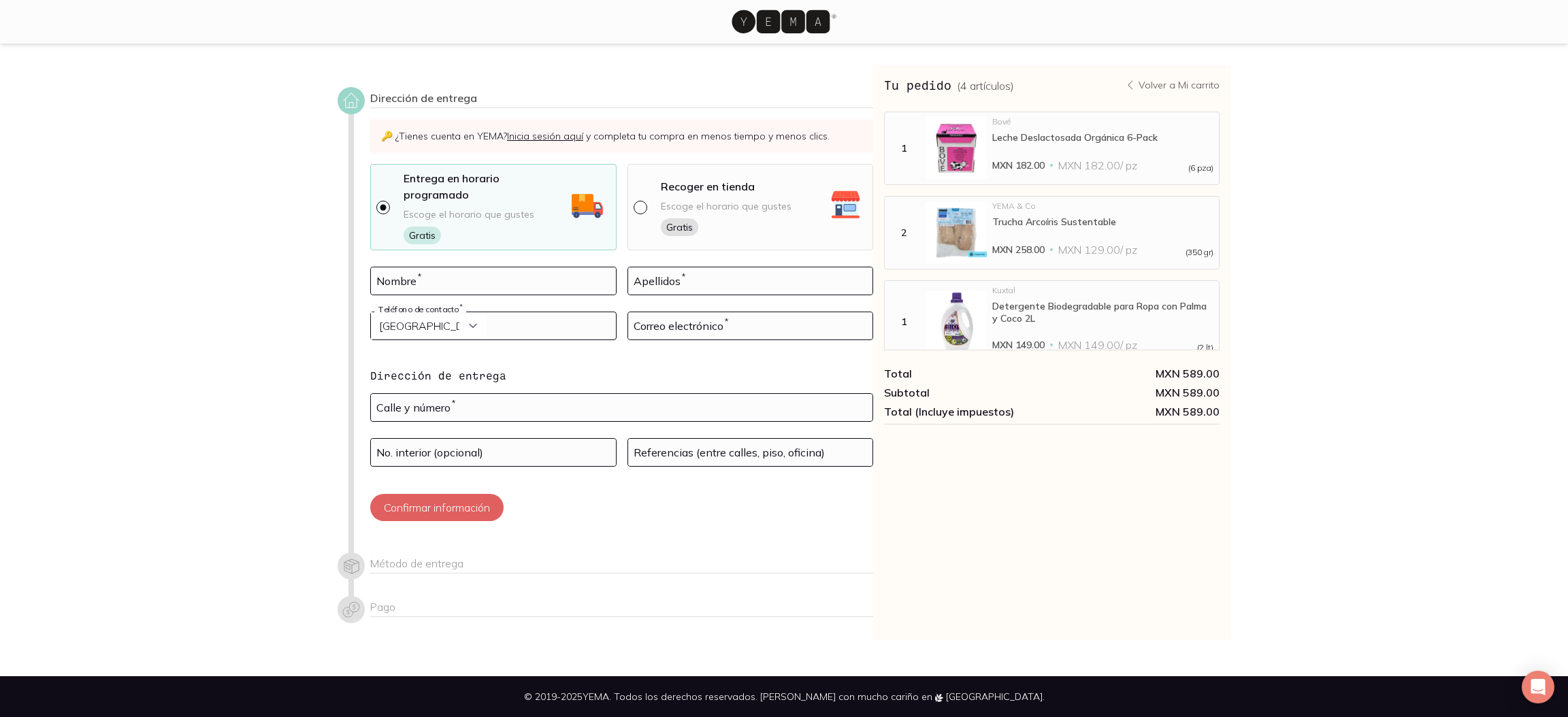
click at [552, 135] on link "Inicia sesión aquí" at bounding box center [545, 136] width 76 height 12
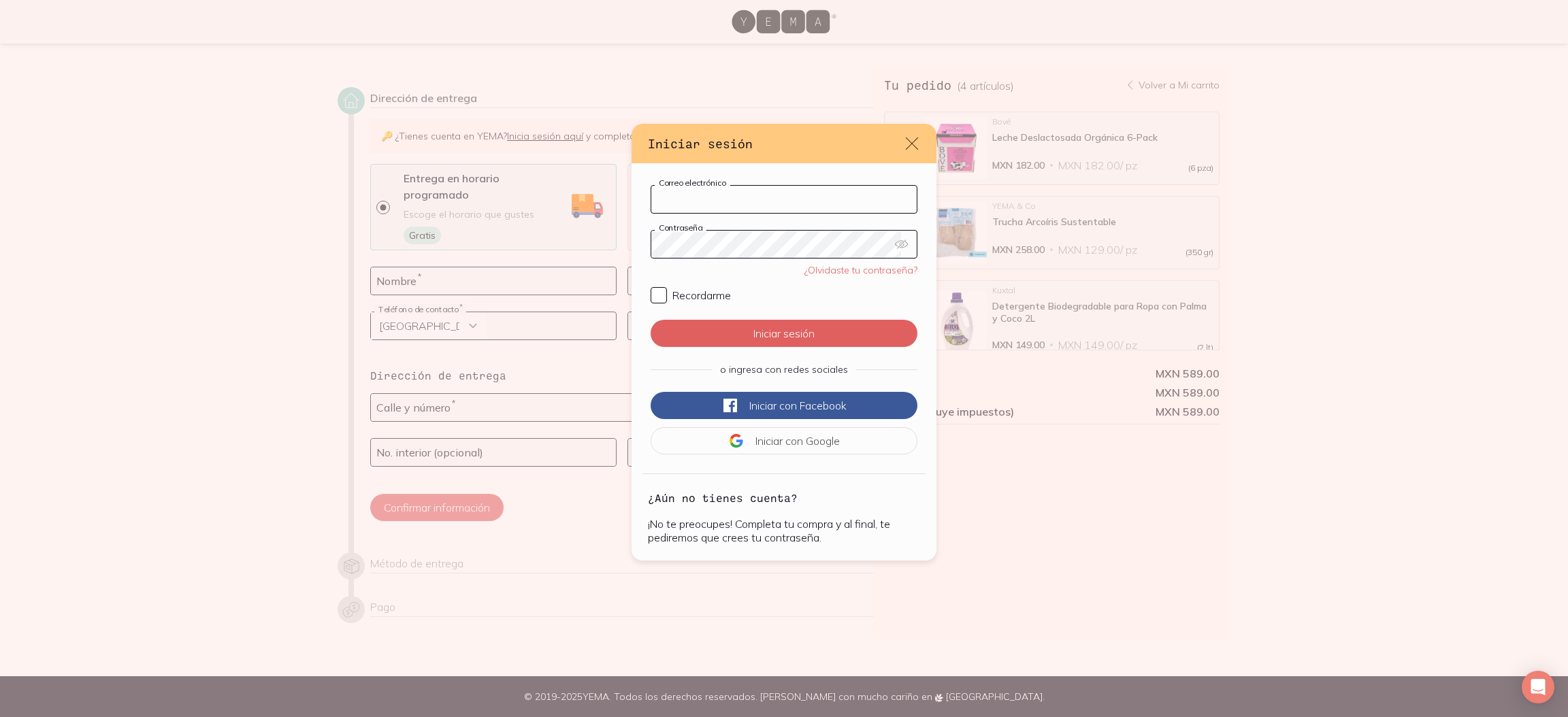
click at [716, 199] on input "Correo electrónico" at bounding box center [783, 200] width 265 height 28
type input "[PERSON_NAME][EMAIL_ADDRESS][DOMAIN_NAME]"
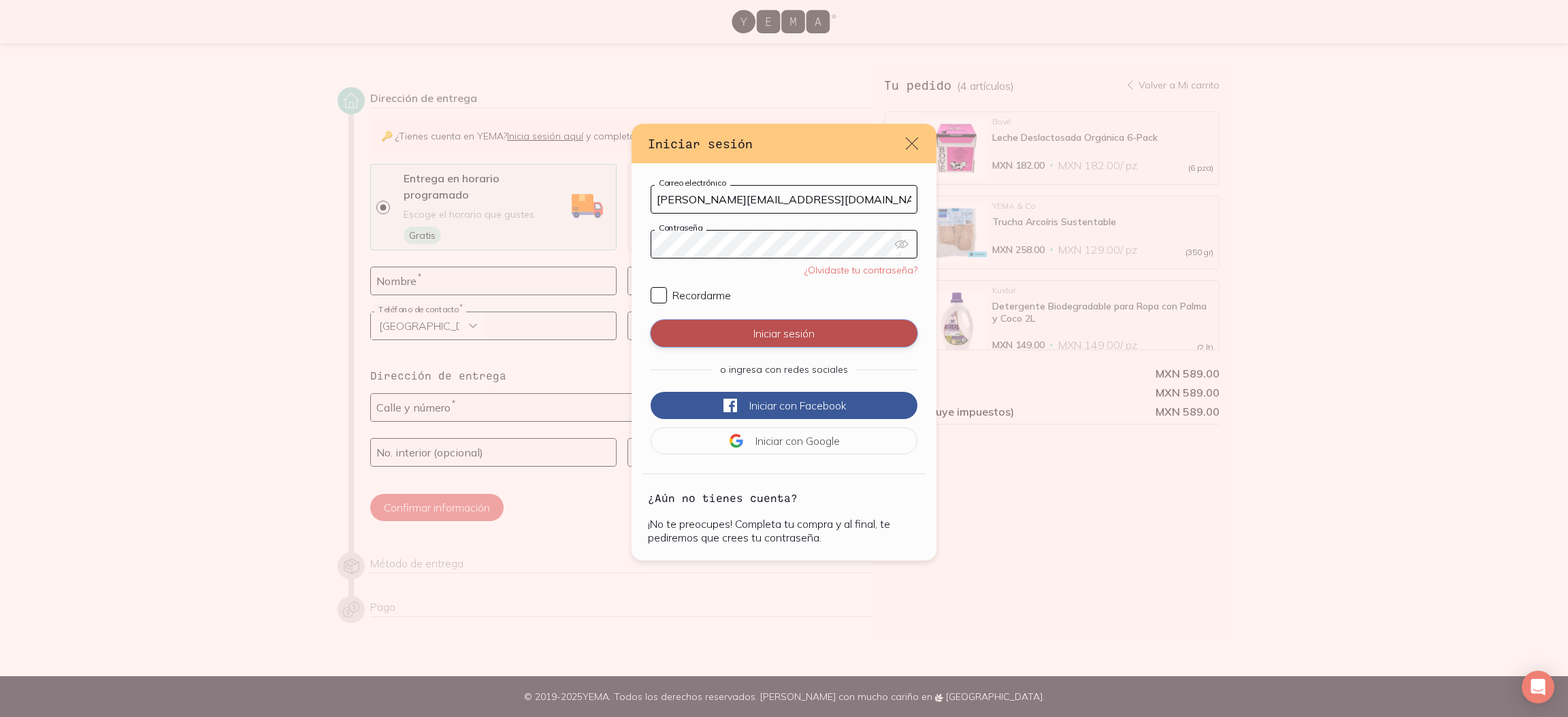
click at [766, 342] on button "Iniciar sesión" at bounding box center [784, 333] width 267 height 28
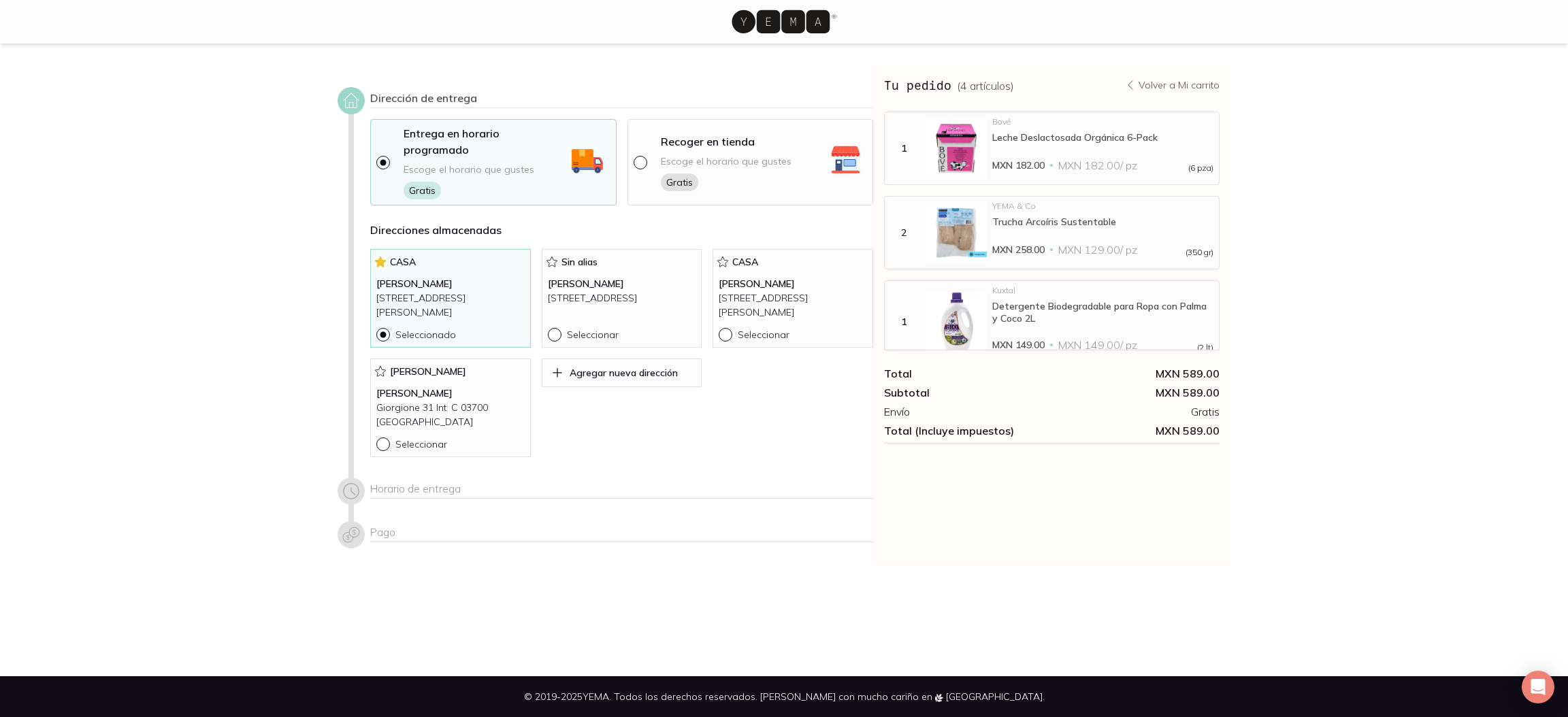
click at [425, 291] on p "[STREET_ADDRESS][PERSON_NAME]" at bounding box center [451, 305] width 148 height 28
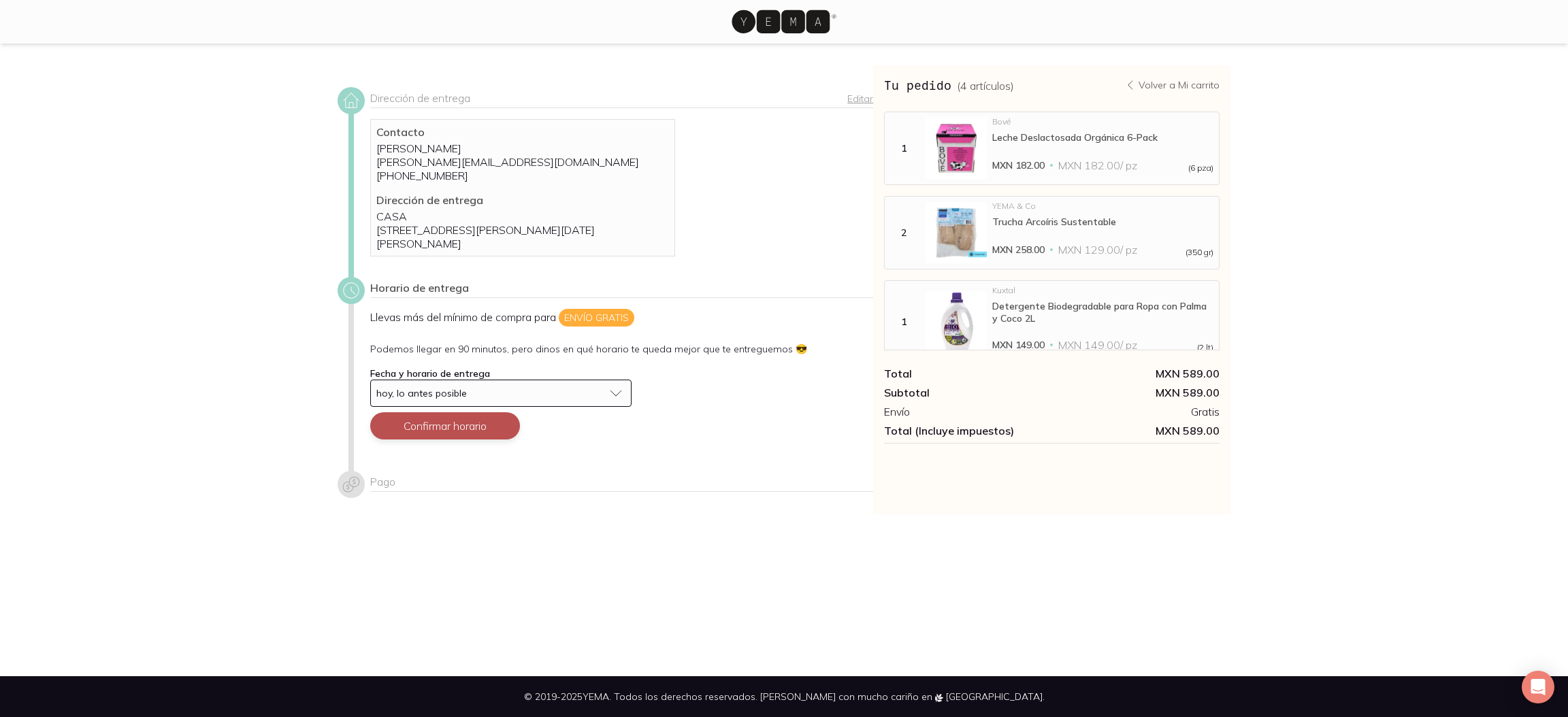
click at [464, 424] on button "Confirmar horario" at bounding box center [445, 426] width 150 height 28
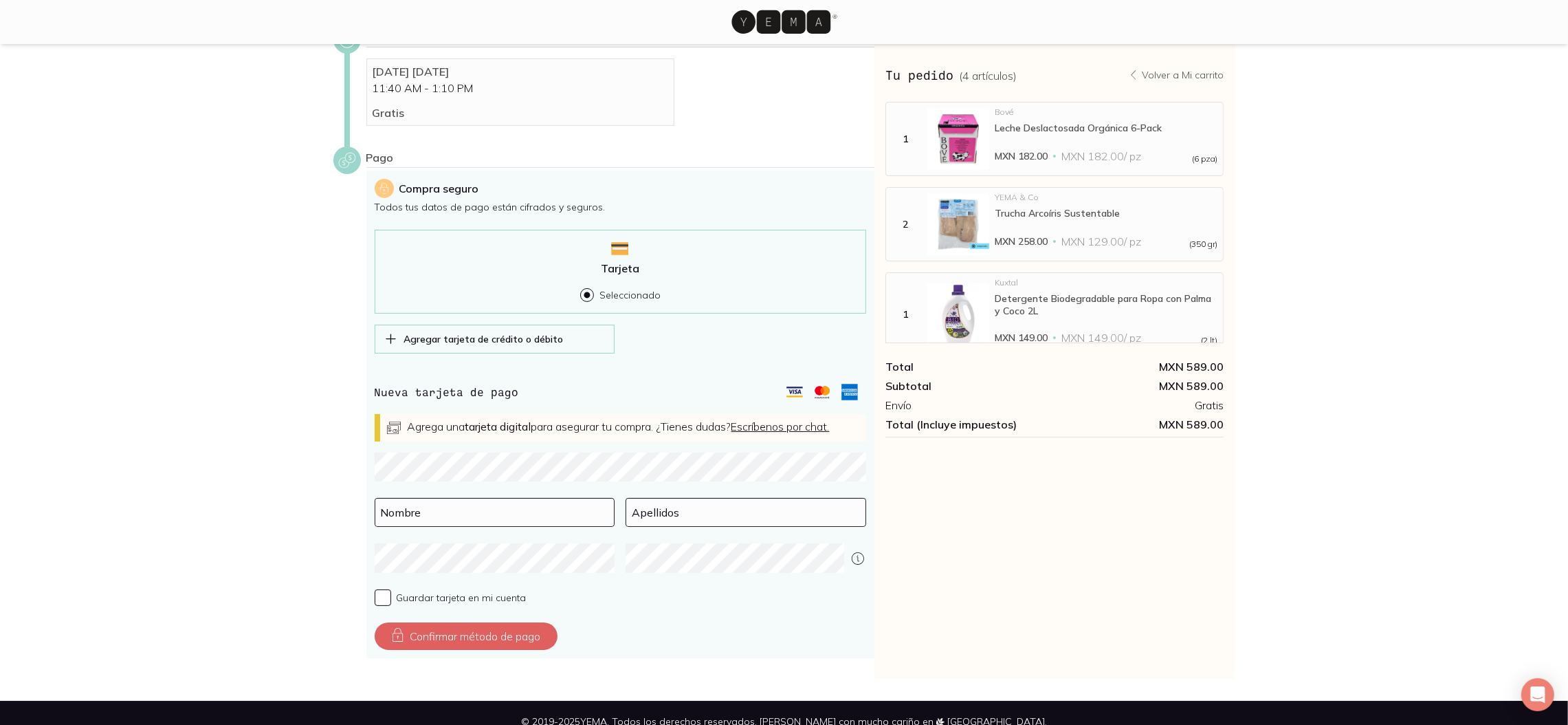
scroll to position [271, 0]
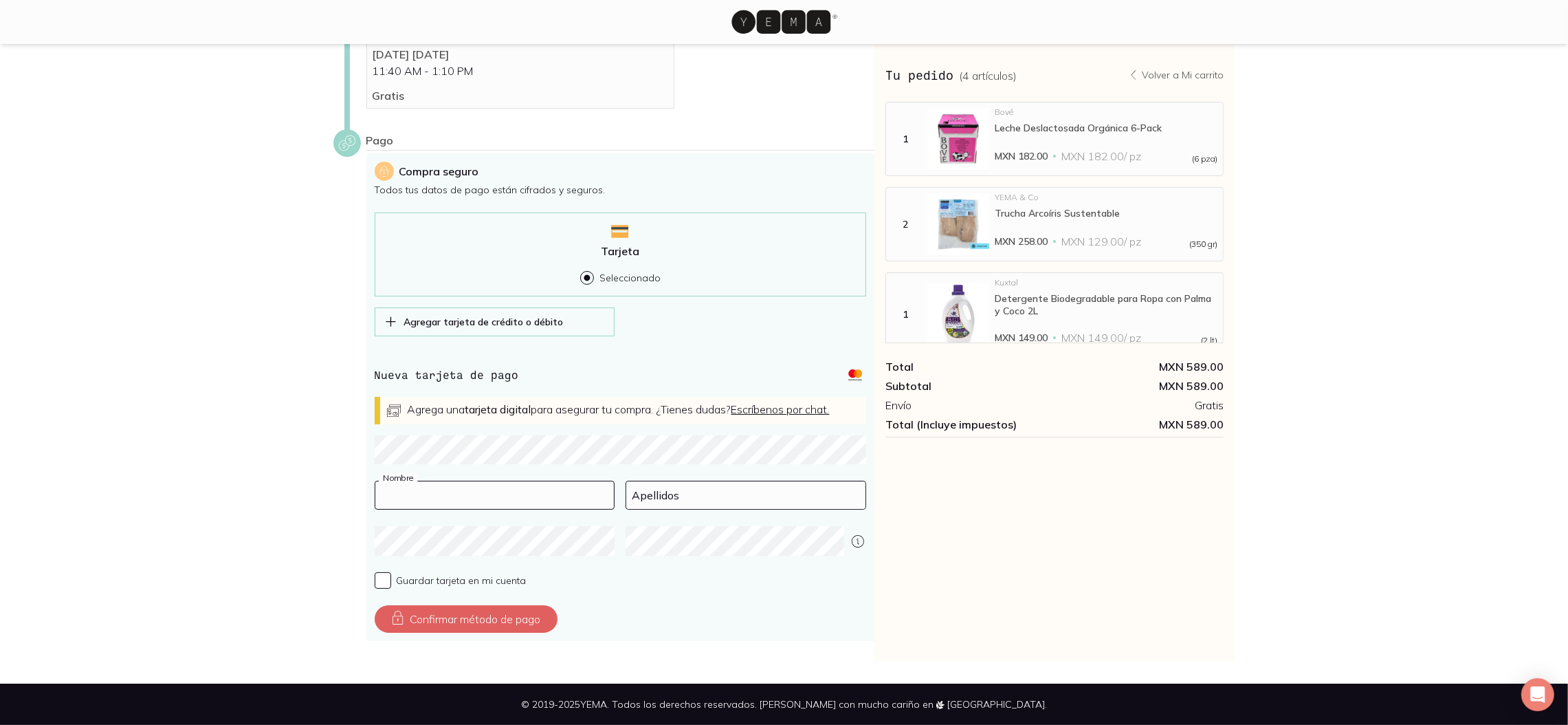
click at [447, 498] on input at bounding box center [495, 495] width 240 height 28
type input "s"
type input "[PERSON_NAME]"
click at [496, 612] on button "Confirmar método de pago" at bounding box center [466, 619] width 183 height 28
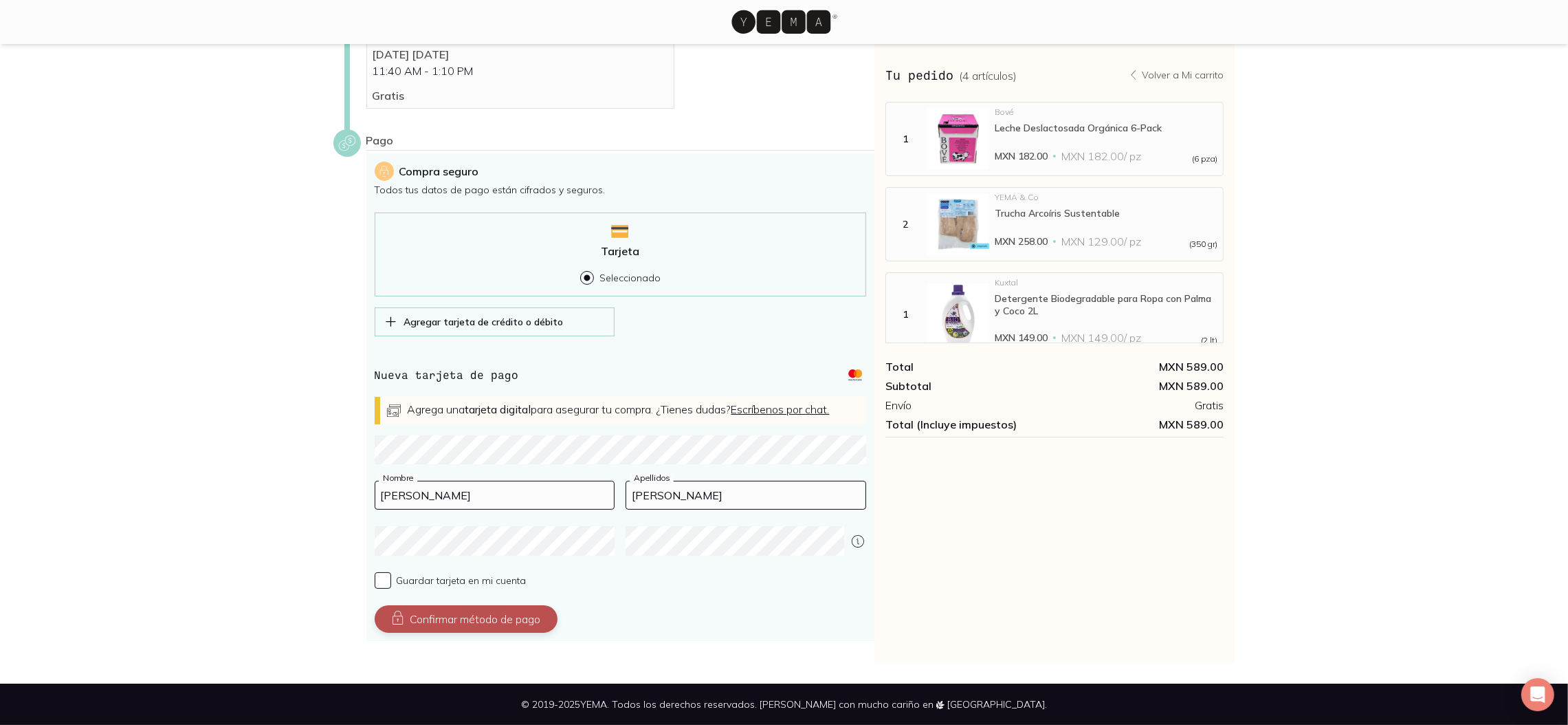
scroll to position [0, 0]
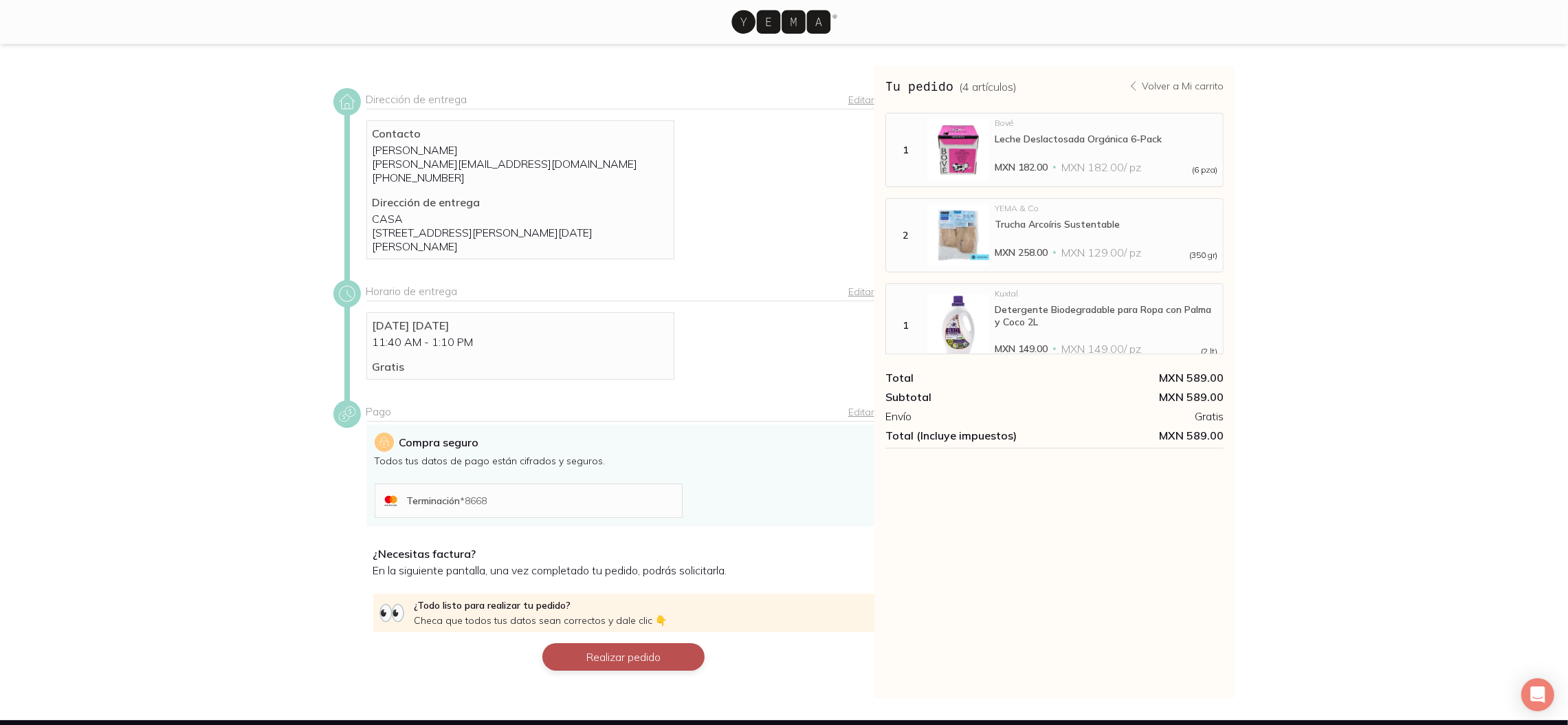
click at [558, 659] on button "Realizar pedido" at bounding box center [624, 657] width 162 height 28
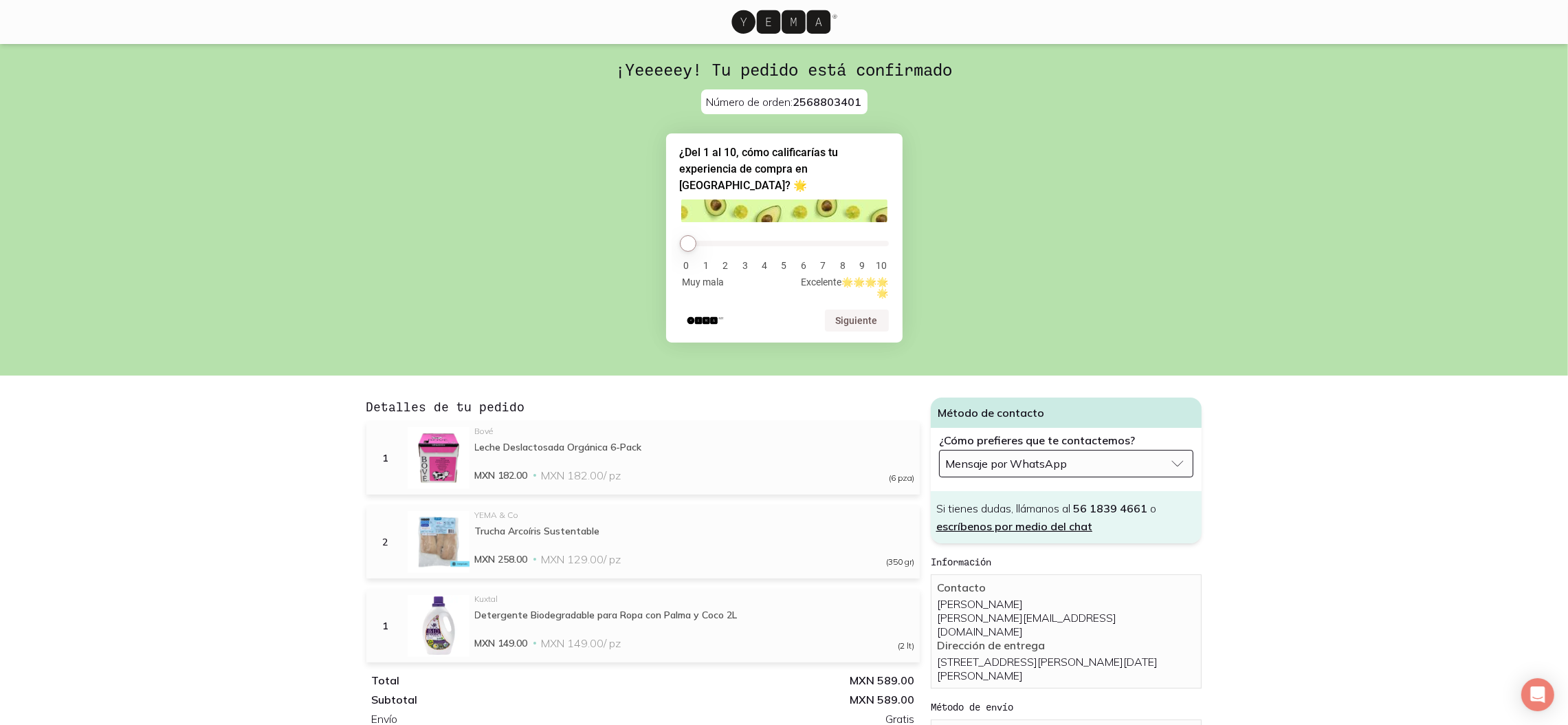
scroll to position [322, 0]
